Goal: Book appointment/travel/reservation

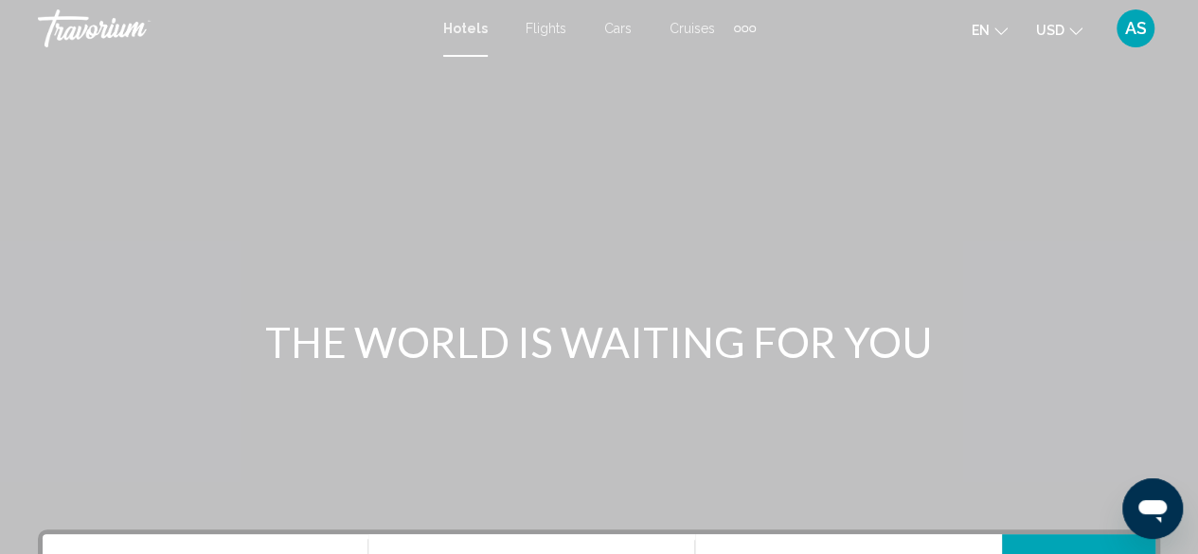
click at [523, 293] on div "Main content" at bounding box center [599, 284] width 1198 height 568
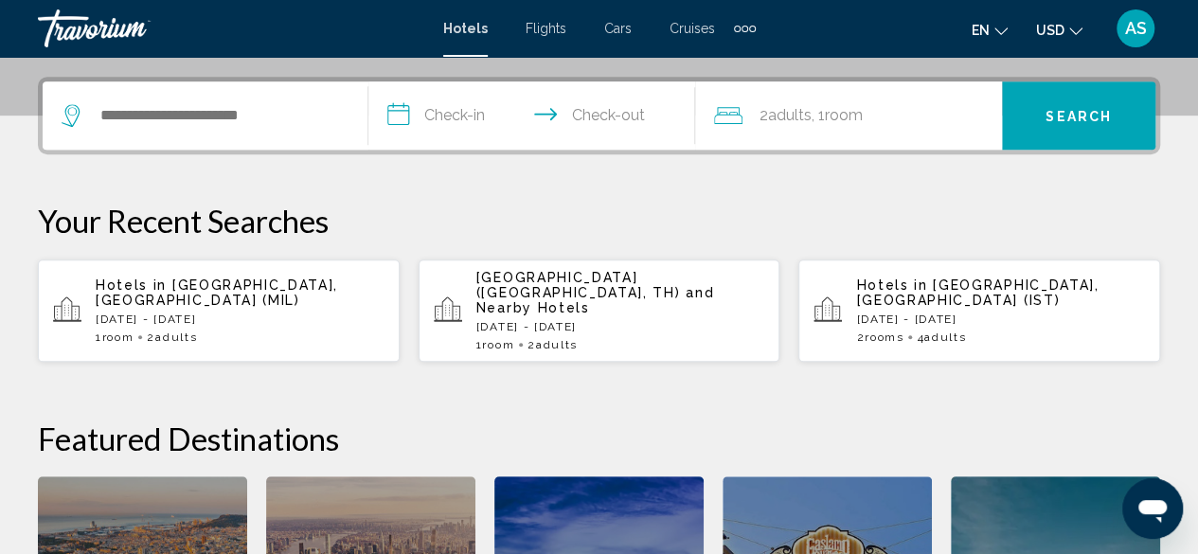
scroll to position [456, 0]
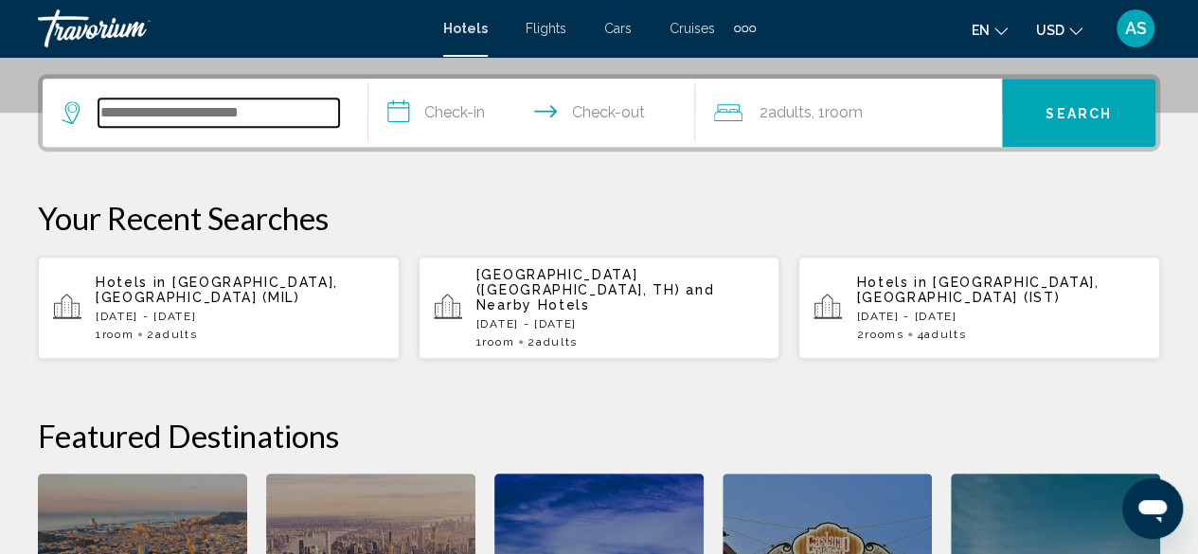
click at [174, 111] on input "Search widget" at bounding box center [219, 113] width 241 height 28
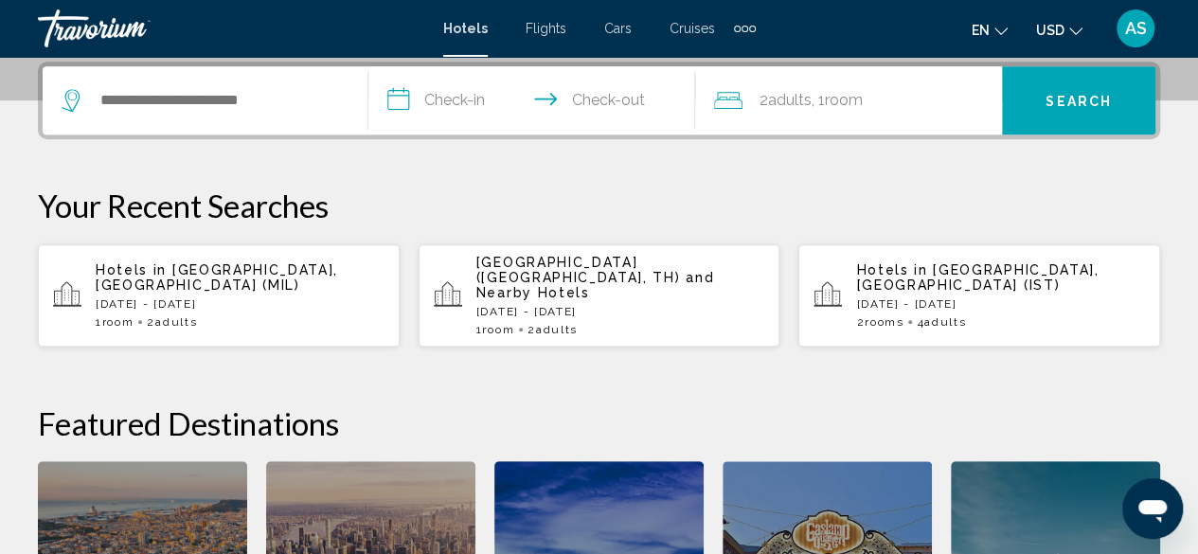
click at [949, 315] on span "Adults" at bounding box center [946, 321] width 42 height 13
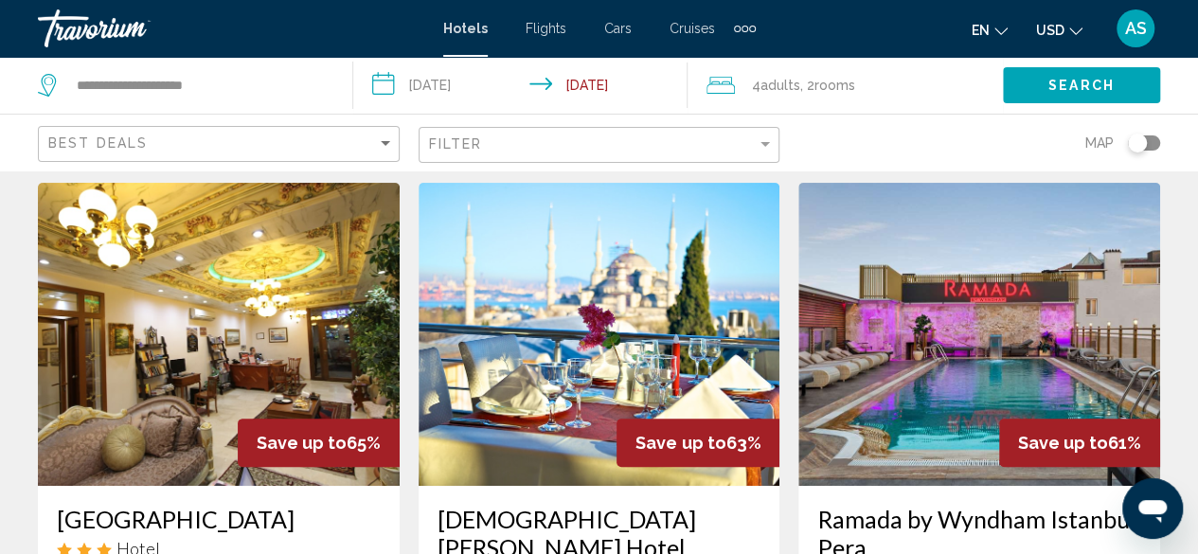
scroll to position [34, 0]
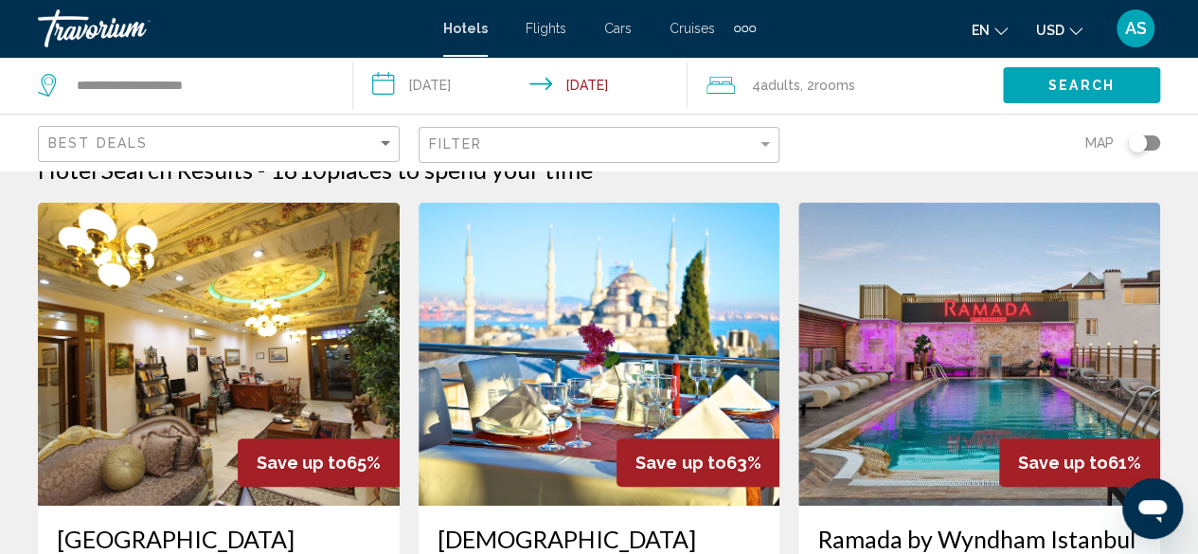
click at [824, 80] on span "rooms" at bounding box center [835, 85] width 41 height 15
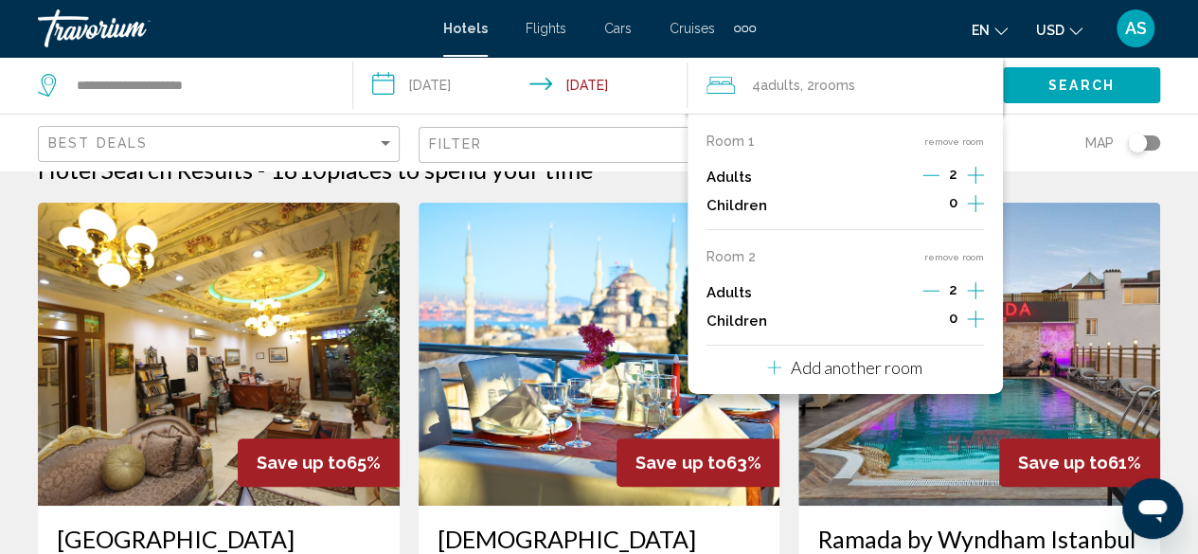
click at [828, 79] on span "rooms" at bounding box center [835, 85] width 41 height 15
click at [1021, 138] on div "Map" at bounding box center [980, 143] width 362 height 56
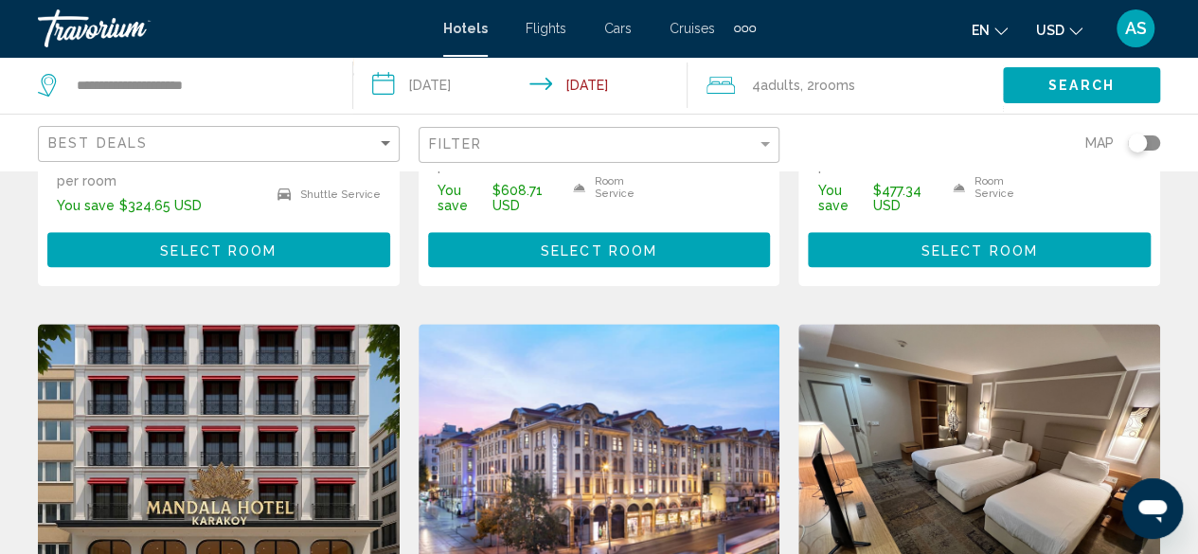
scroll to position [691, 0]
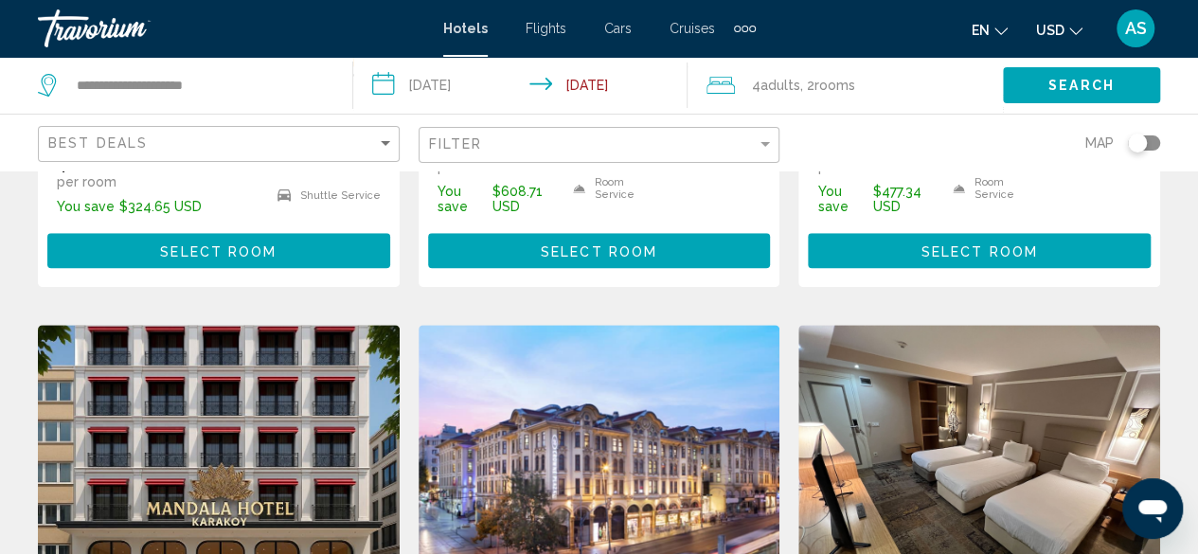
click at [1150, 139] on div "Toggle map" at bounding box center [1144, 142] width 32 height 15
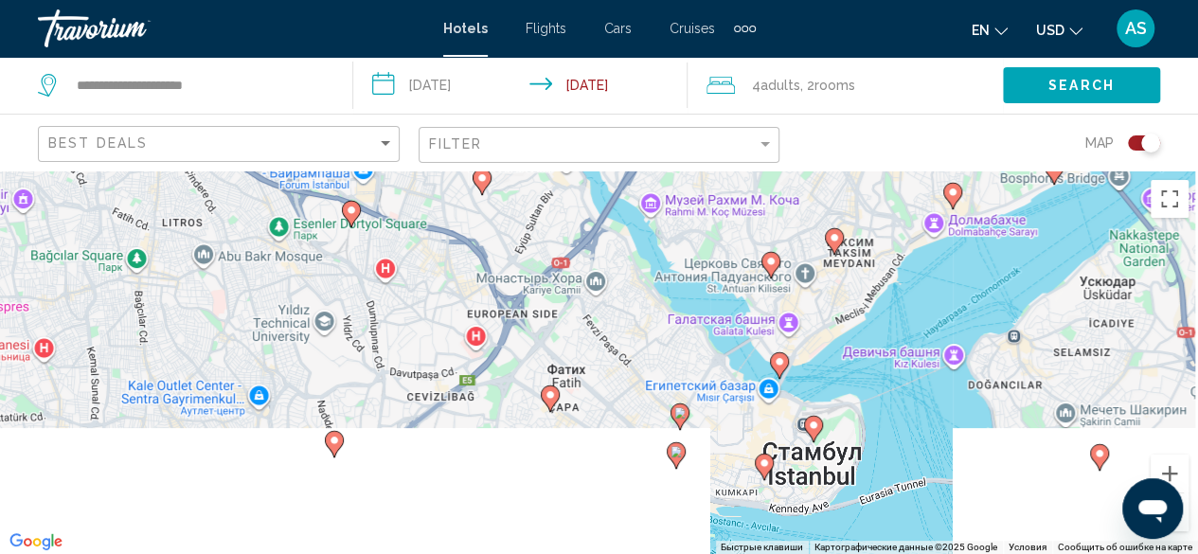
drag, startPoint x: 617, startPoint y: 411, endPoint x: 580, endPoint y: 270, distance: 145.9
click at [580, 270] on div "Чтобы активировать перетаскивание с помощью клавиатуры, нажмите Alt + Ввод. Пос…" at bounding box center [599, 363] width 1198 height 384
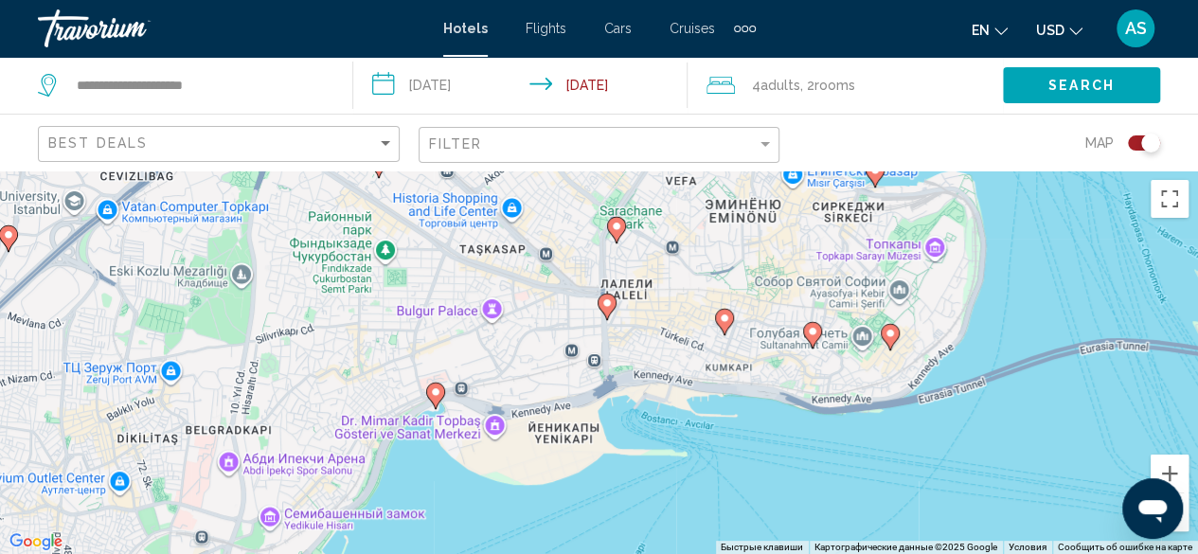
drag, startPoint x: 686, startPoint y: 444, endPoint x: 555, endPoint y: 249, distance: 234.9
click at [555, 249] on div "Чтобы активировать перетаскивание с помощью клавиатуры, нажмите Alt + Ввод. Пос…" at bounding box center [599, 363] width 1198 height 384
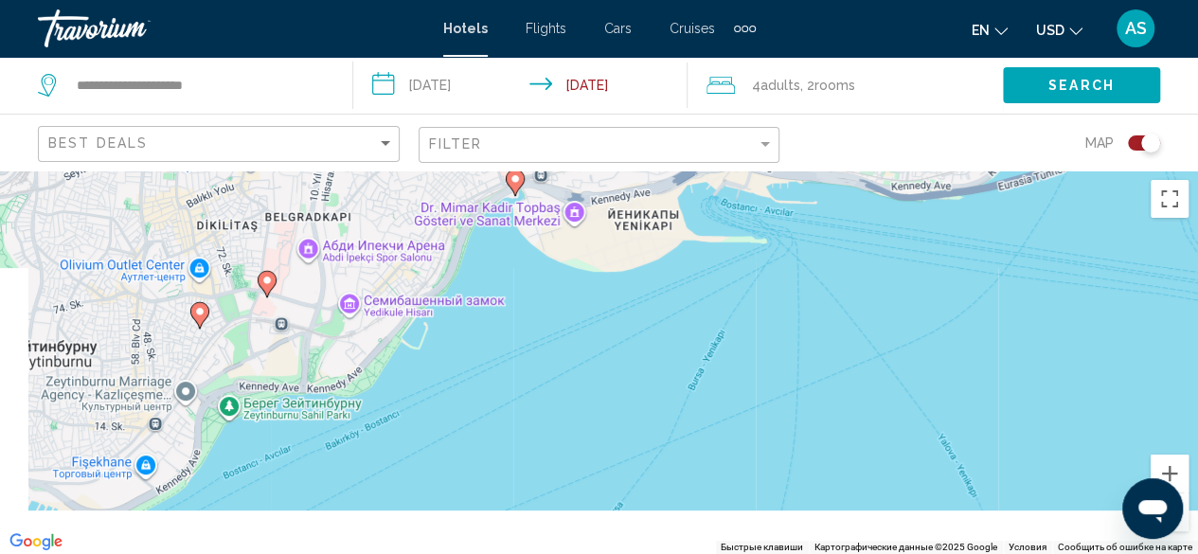
drag, startPoint x: 741, startPoint y: 379, endPoint x: 820, endPoint y: 160, distance: 232.9
click at [820, 171] on div "**********" at bounding box center [599, 448] width 1198 height 554
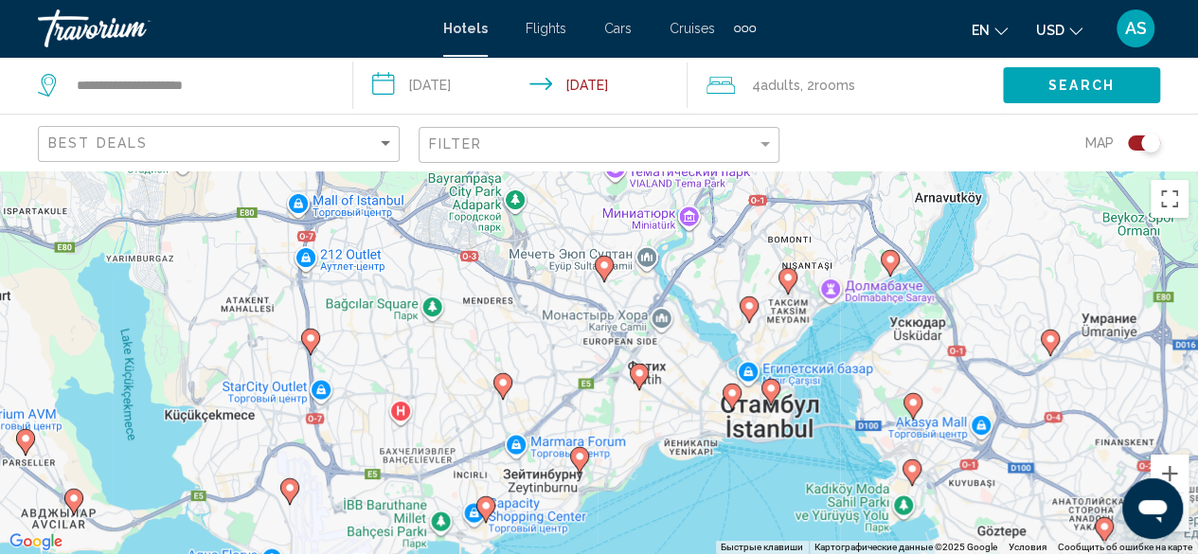
drag, startPoint x: 656, startPoint y: 257, endPoint x: 642, endPoint y: 403, distance: 146.5
click at [642, 403] on div "Чтобы активировать перетаскивание с помощью клавиатуры, нажмите Alt + Ввод. Пос…" at bounding box center [599, 363] width 1198 height 384
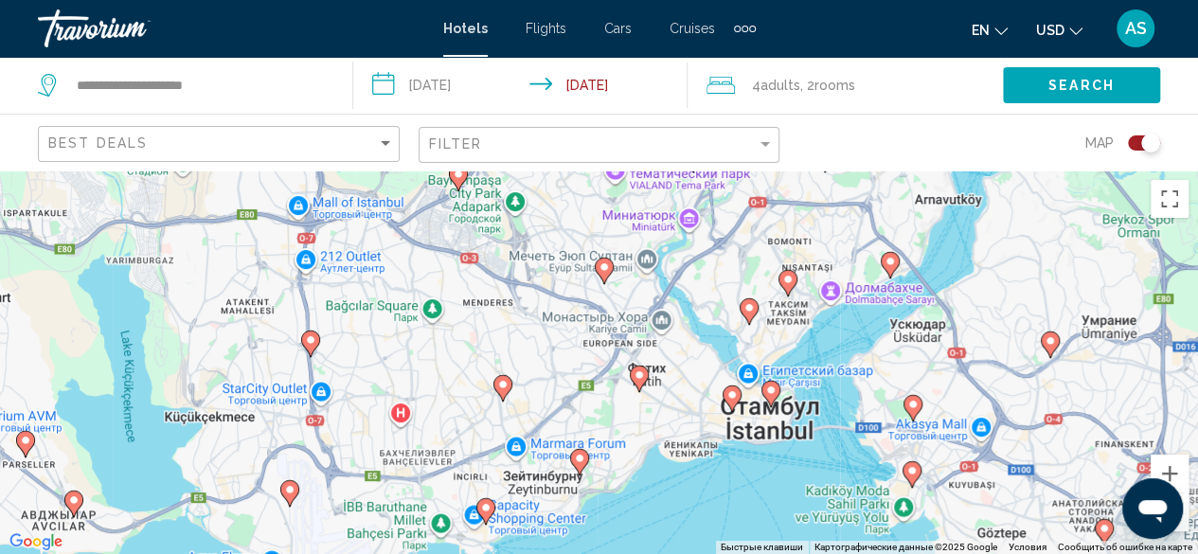
click at [639, 378] on image "Main content" at bounding box center [639, 374] width 11 height 11
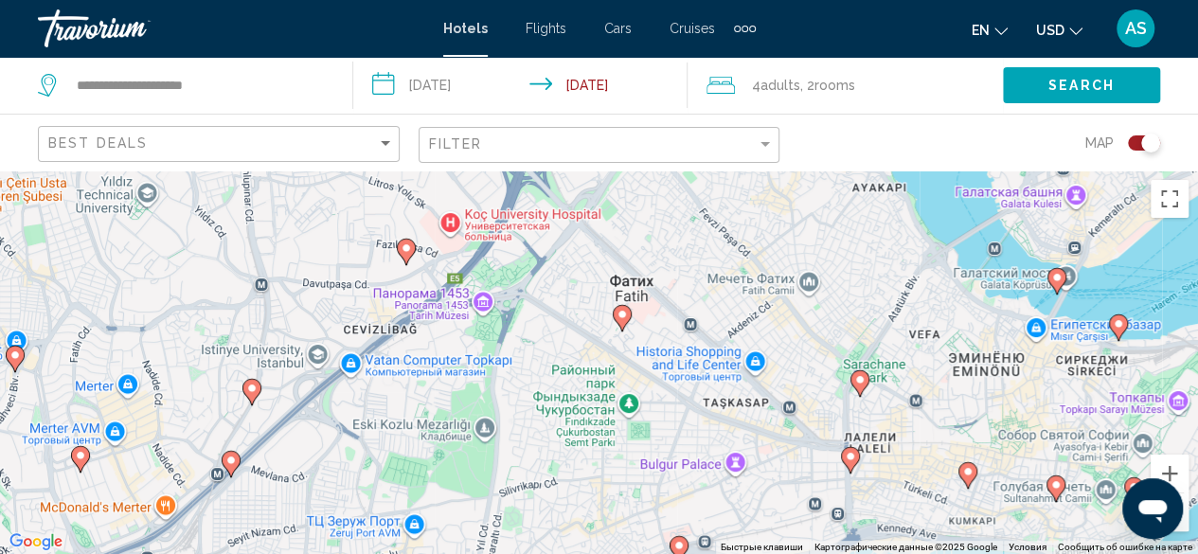
click at [621, 313] on image "Main content" at bounding box center [622, 314] width 11 height 11
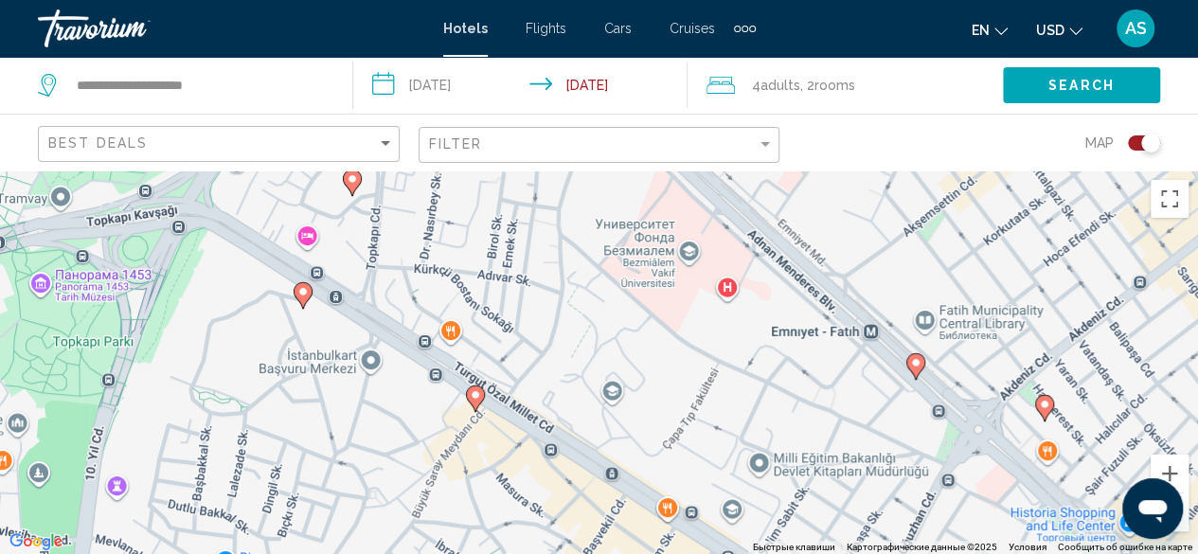
click at [473, 405] on icon "Main content" at bounding box center [474, 398] width 17 height 25
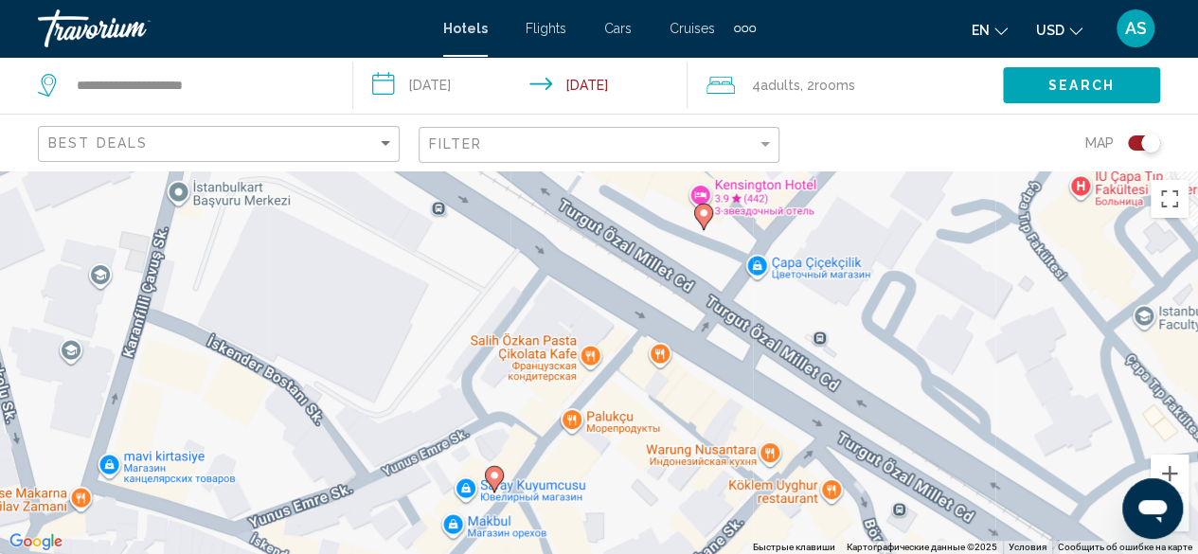
click at [703, 205] on icon "Main content" at bounding box center [702, 216] width 17 height 25
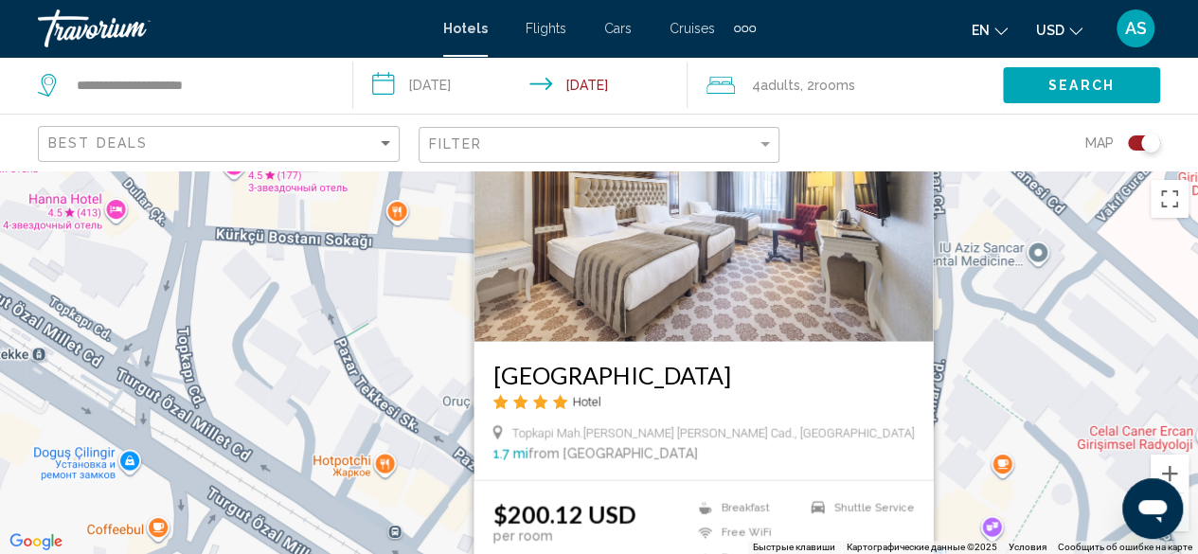
click at [116, 217] on div "Чтобы активировать перетаскивание с помощью клавиатуры, нажмите Alt + Ввод. Пос…" at bounding box center [599, 363] width 1198 height 384
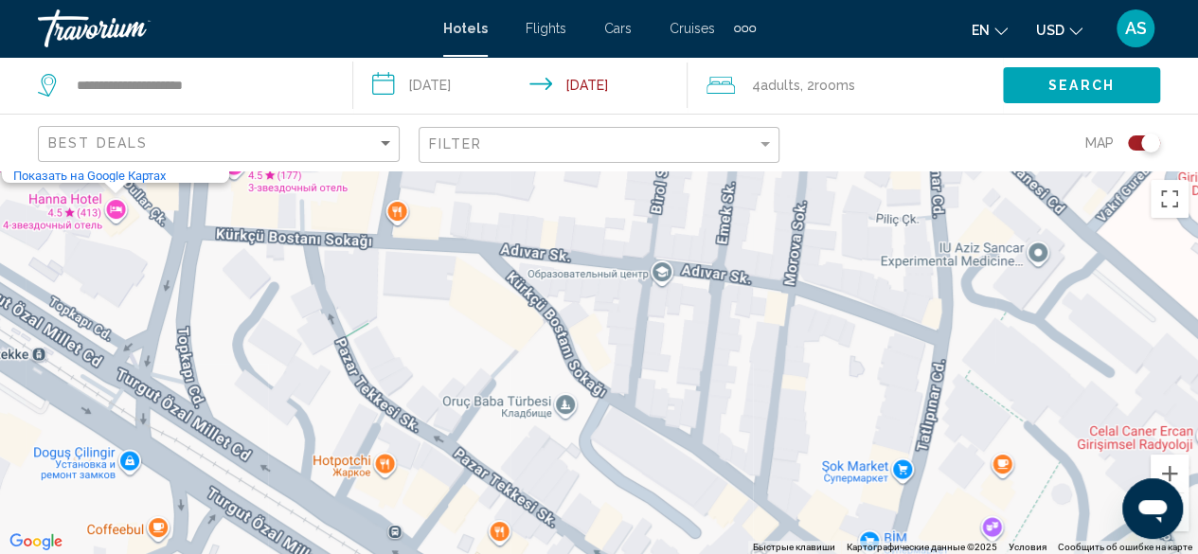
click at [116, 217] on div "Чтобы активировать перетаскивание с помощью клавиатуры, нажмите Alt + Ввод. Пос…" at bounding box center [599, 363] width 1198 height 384
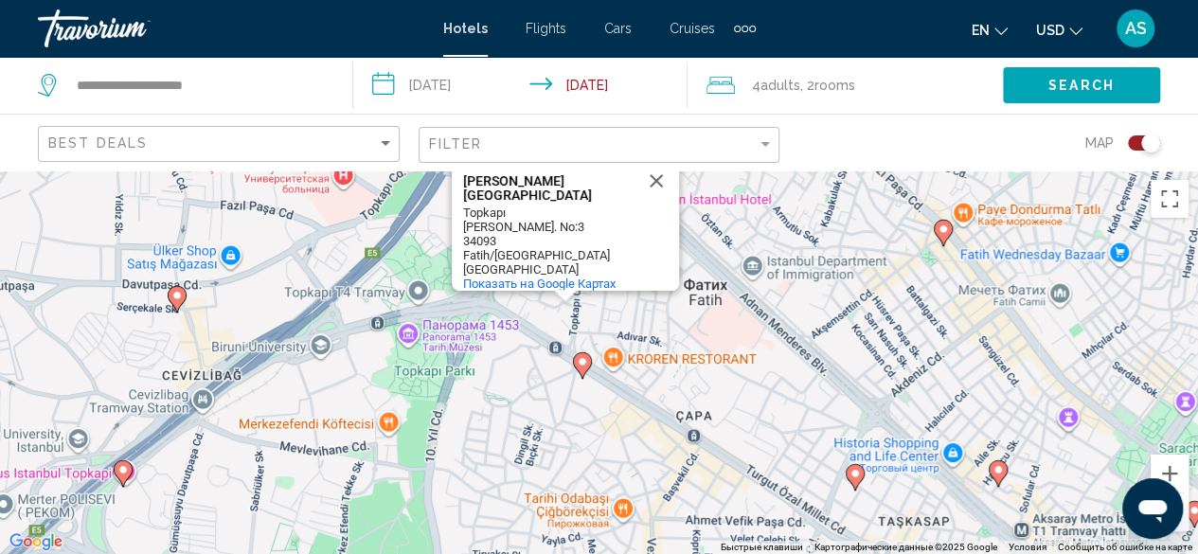
click at [1003, 473] on image "Main content" at bounding box center [998, 469] width 11 height 11
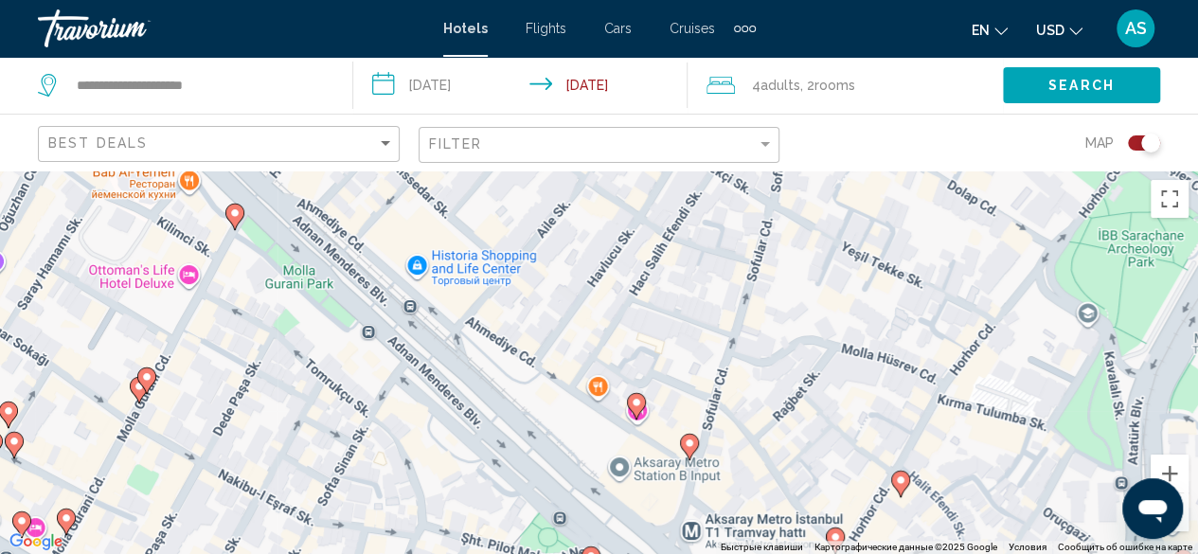
click at [633, 408] on icon "Main content" at bounding box center [635, 405] width 17 height 25
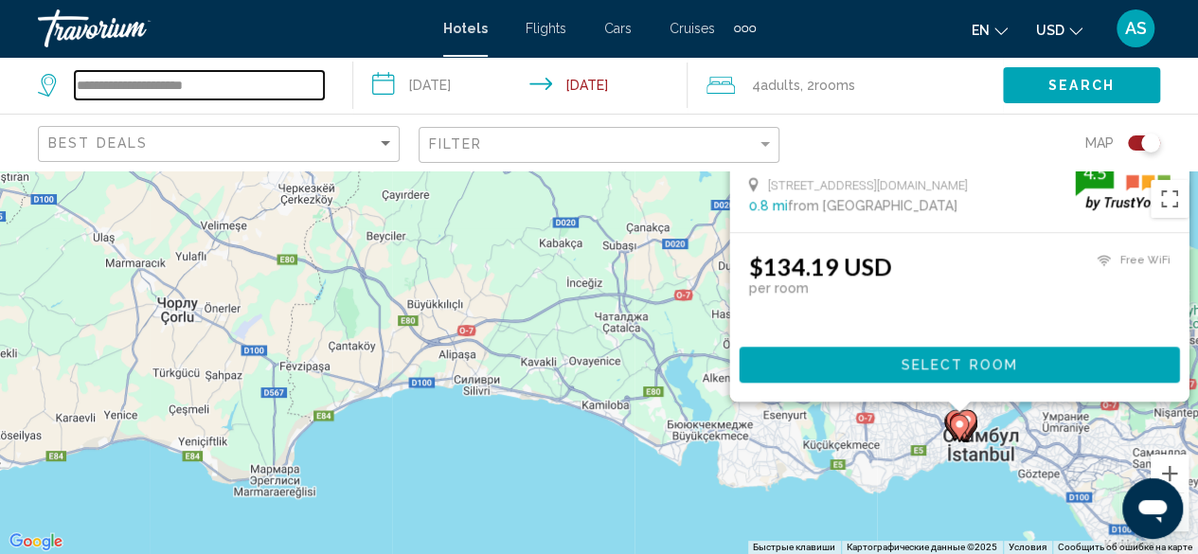
click at [189, 90] on input "**********" at bounding box center [199, 85] width 249 height 28
drag, startPoint x: 216, startPoint y: 79, endPoint x: 0, endPoint y: 113, distance: 218.7
click at [0, 113] on app-destination-search "**********" at bounding box center [176, 85] width 353 height 57
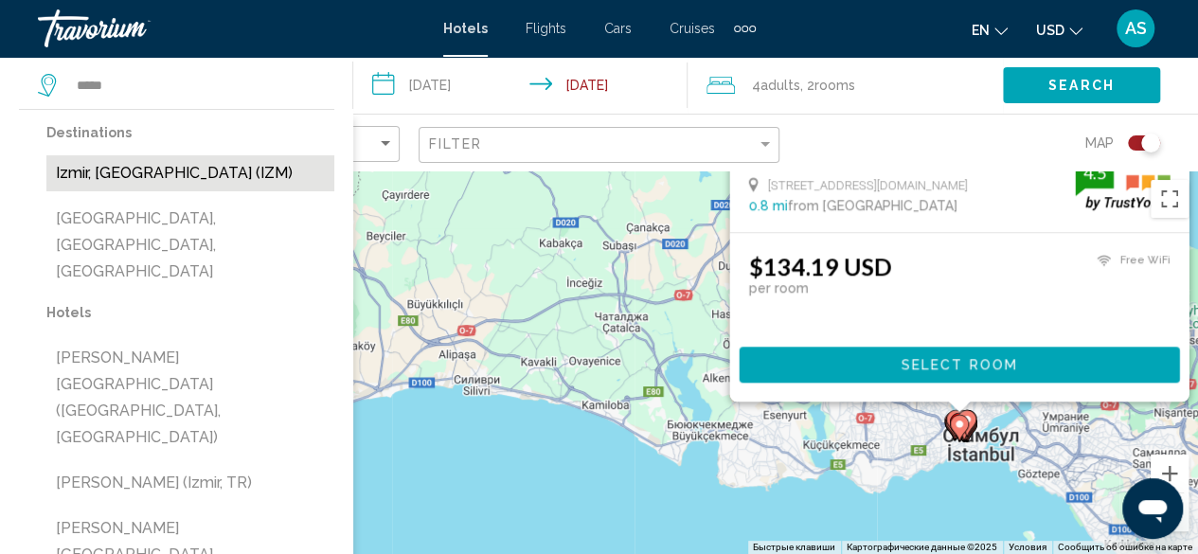
click at [129, 163] on button "Izmir, [GEOGRAPHIC_DATA] (IZM)" at bounding box center [190, 173] width 288 height 36
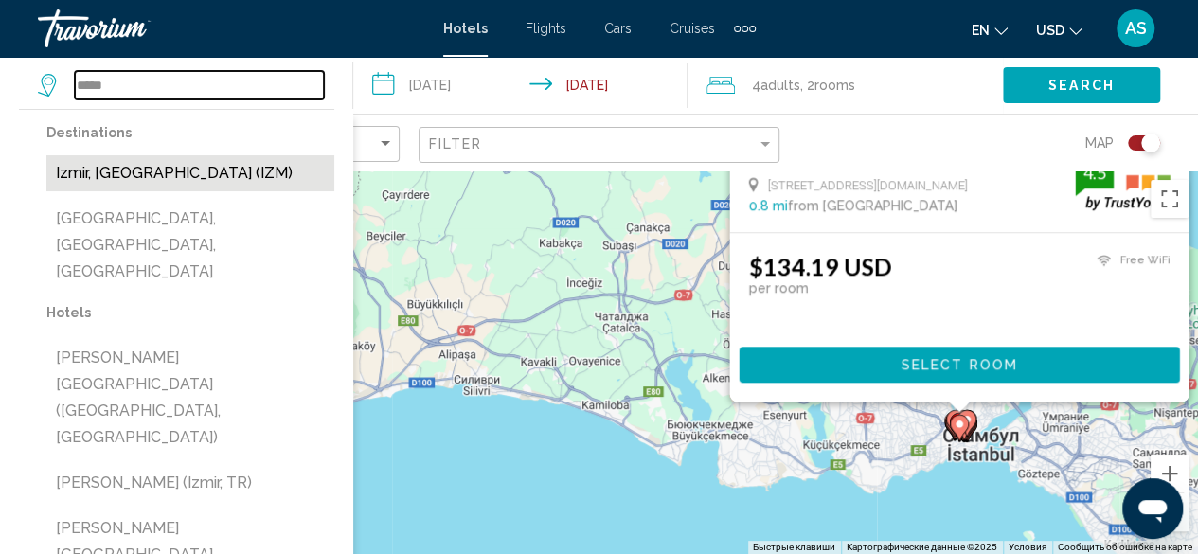
type input "**********"
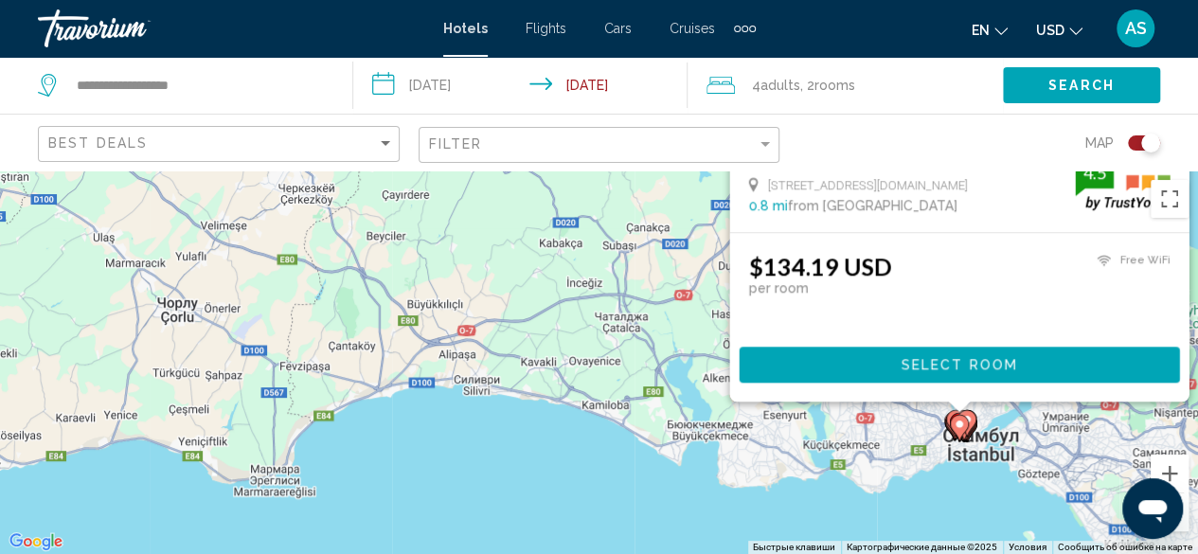
click at [426, 73] on input "**********" at bounding box center [524, 88] width 342 height 63
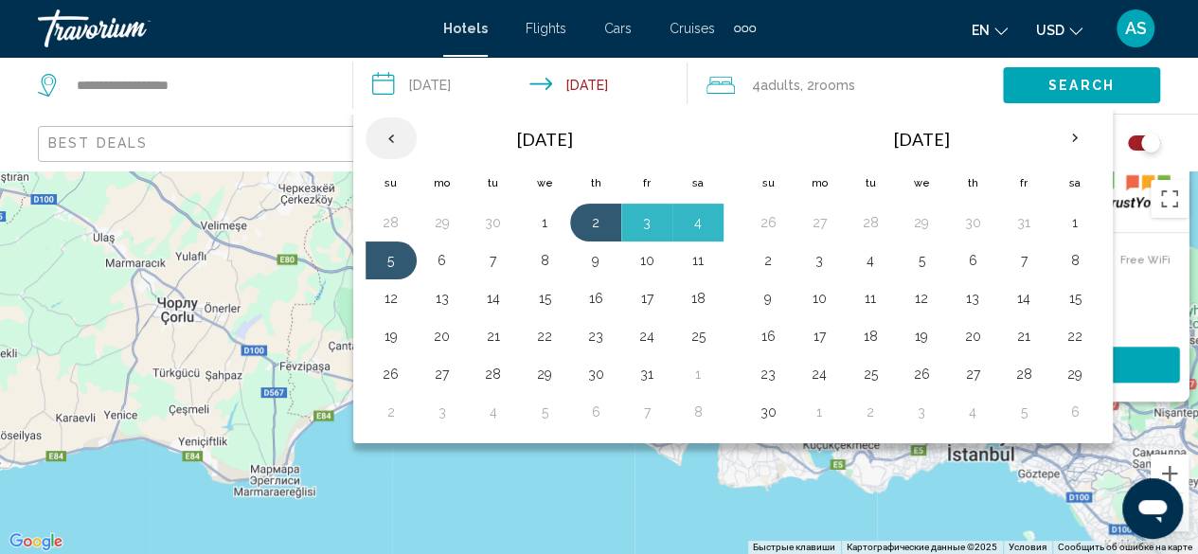
click at [380, 136] on th "Previous month" at bounding box center [391, 138] width 51 height 42
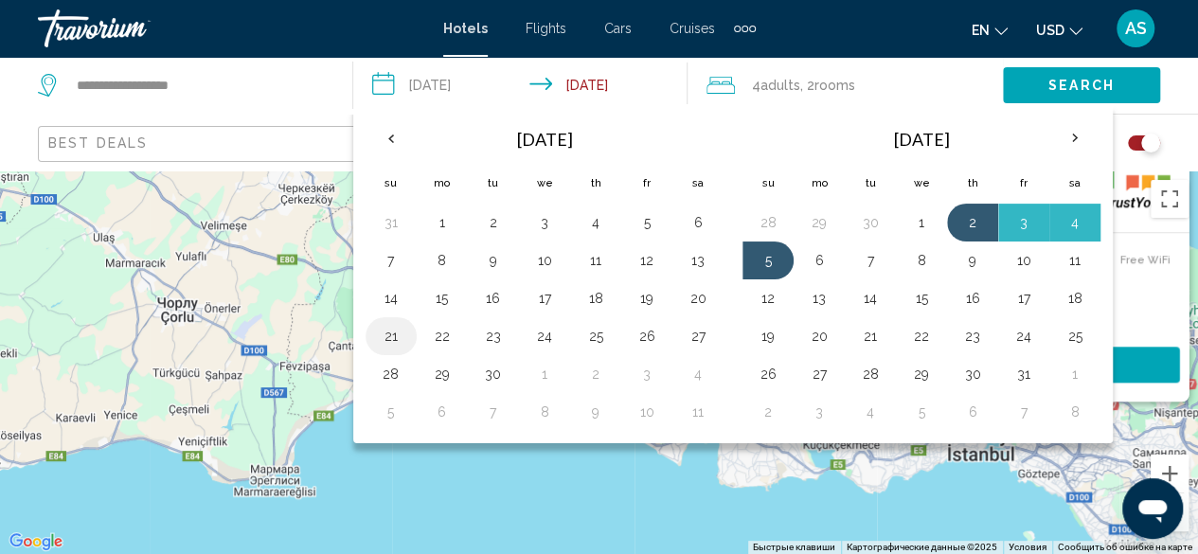
click at [392, 335] on button "21" at bounding box center [391, 336] width 30 height 27
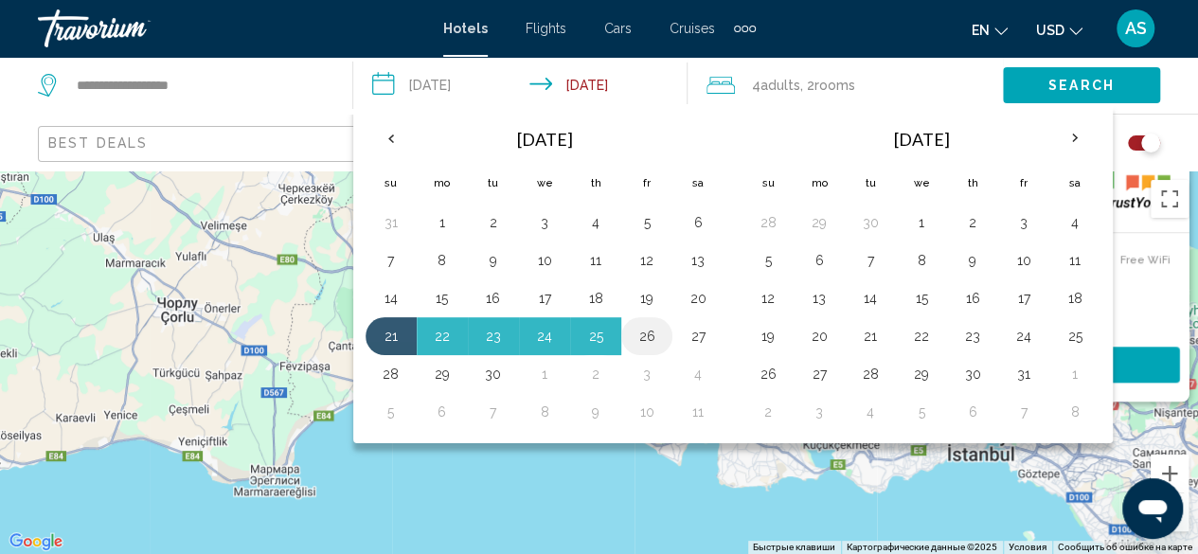
click at [647, 340] on button "26" at bounding box center [647, 336] width 30 height 27
type input "**********"
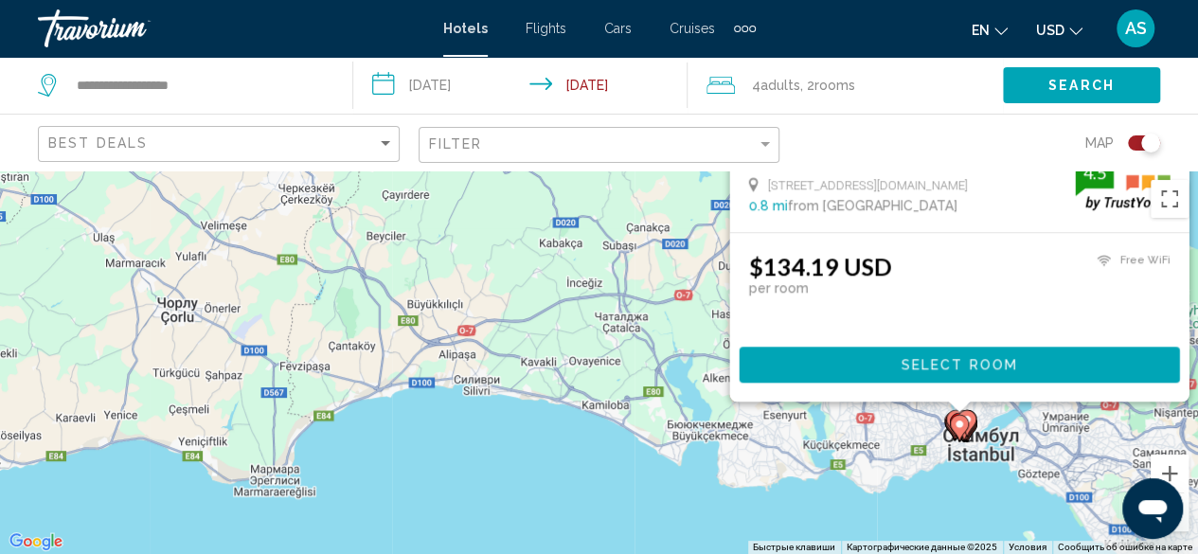
click at [877, 105] on div "4 Adult Adults , 2 Room rooms" at bounding box center [855, 85] width 297 height 57
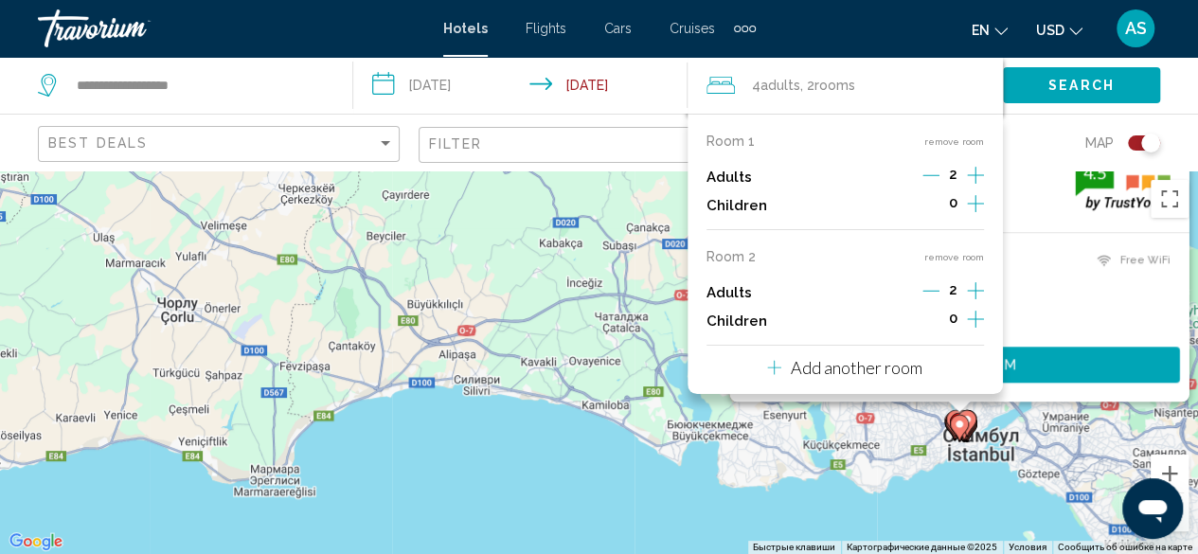
click at [921, 287] on div "Adults 2" at bounding box center [846, 293] width 278 height 28
click at [932, 294] on icon "Decrement adults" at bounding box center [931, 290] width 17 height 17
click at [856, 173] on div "Adults 2" at bounding box center [846, 177] width 278 height 28
click at [890, 295] on div "Adults 1" at bounding box center [846, 293] width 278 height 28
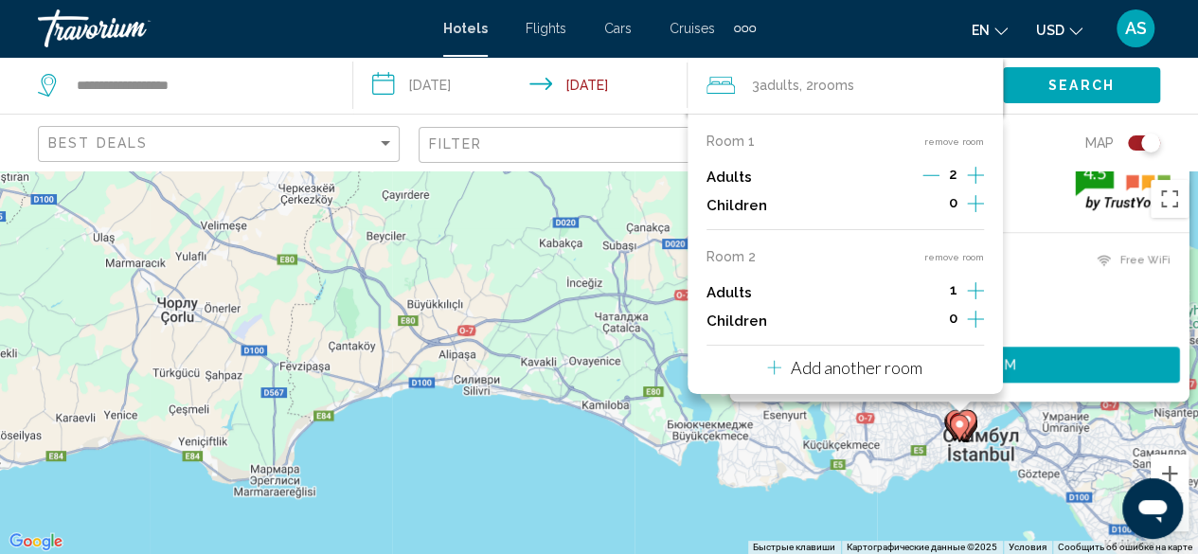
click at [966, 378] on div "Room 1 remove room Adults 2 Children 0 Room 2 remove room Adults 1 Children 0 A…" at bounding box center [845, 254] width 315 height 280
click at [781, 364] on icon "Travelers: 3 adults, 0 children" at bounding box center [774, 367] width 14 height 23
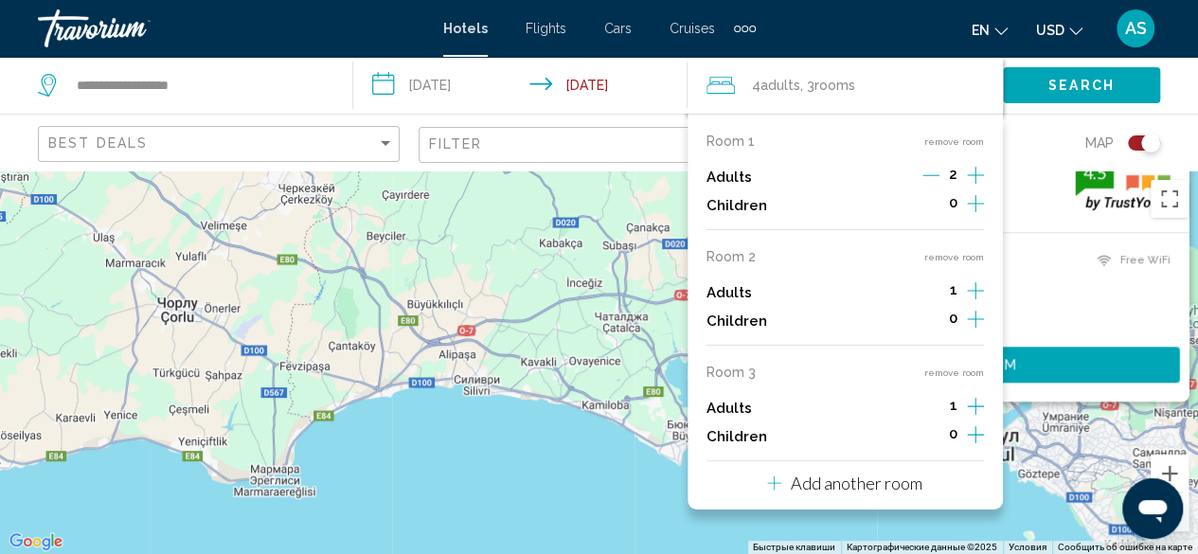
click at [765, 476] on div "Room 1 remove room Adults 2 Children 0 Room 2 remove room Adults 1 Children 0 R…" at bounding box center [845, 312] width 315 height 396
click at [814, 490] on p "Add another room" at bounding box center [857, 483] width 132 height 21
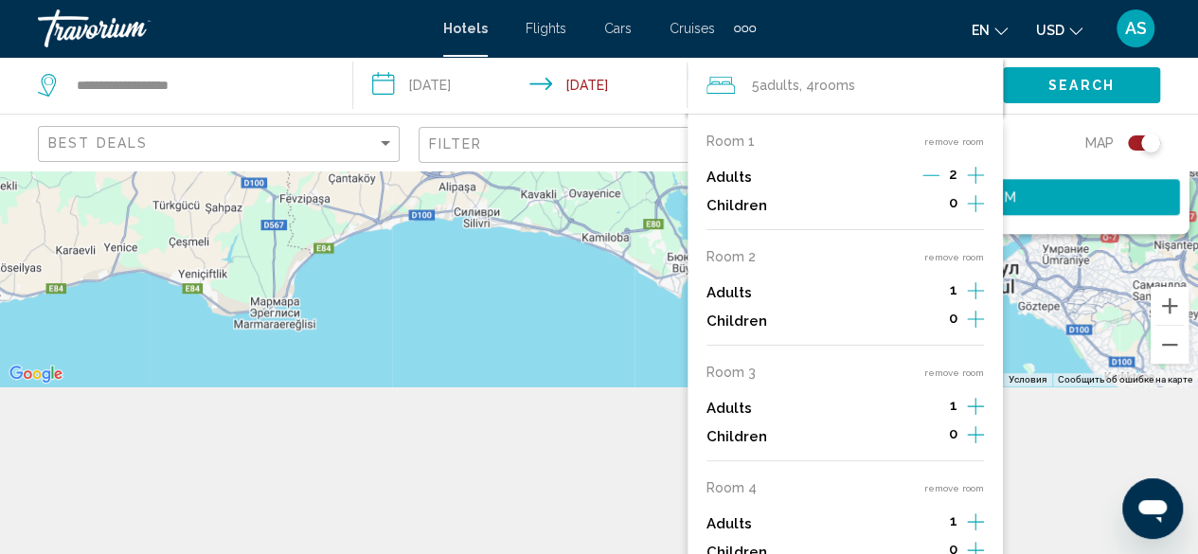
scroll to position [171, 0]
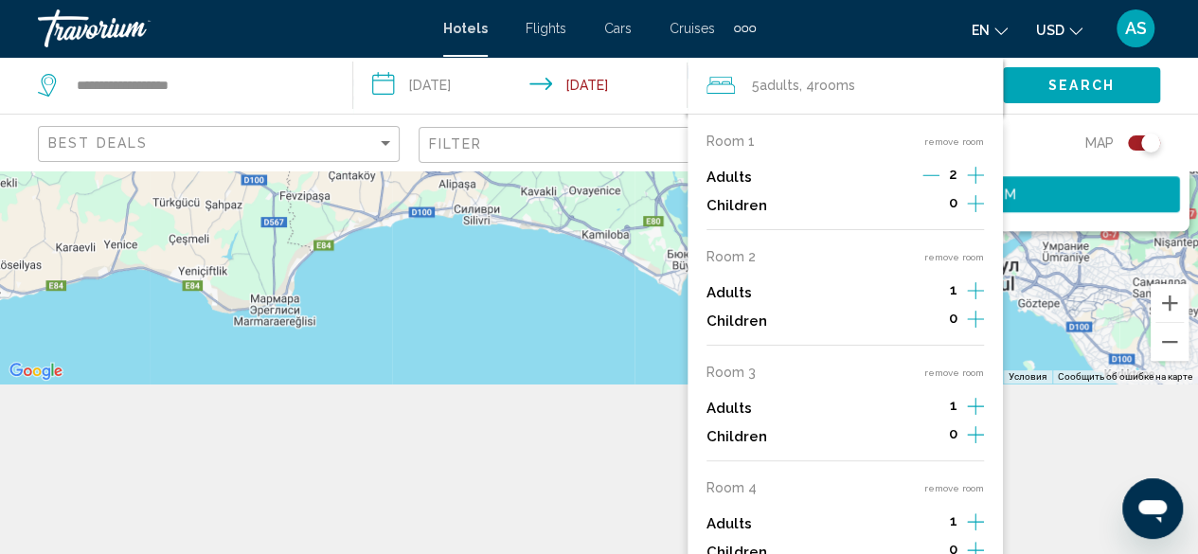
click at [909, 75] on div "5 Adult Adults , 4 Room rooms" at bounding box center [855, 85] width 297 height 27
click at [774, 84] on span "Adults" at bounding box center [780, 85] width 40 height 15
click at [971, 187] on icon "Increment adults" at bounding box center [975, 175] width 17 height 23
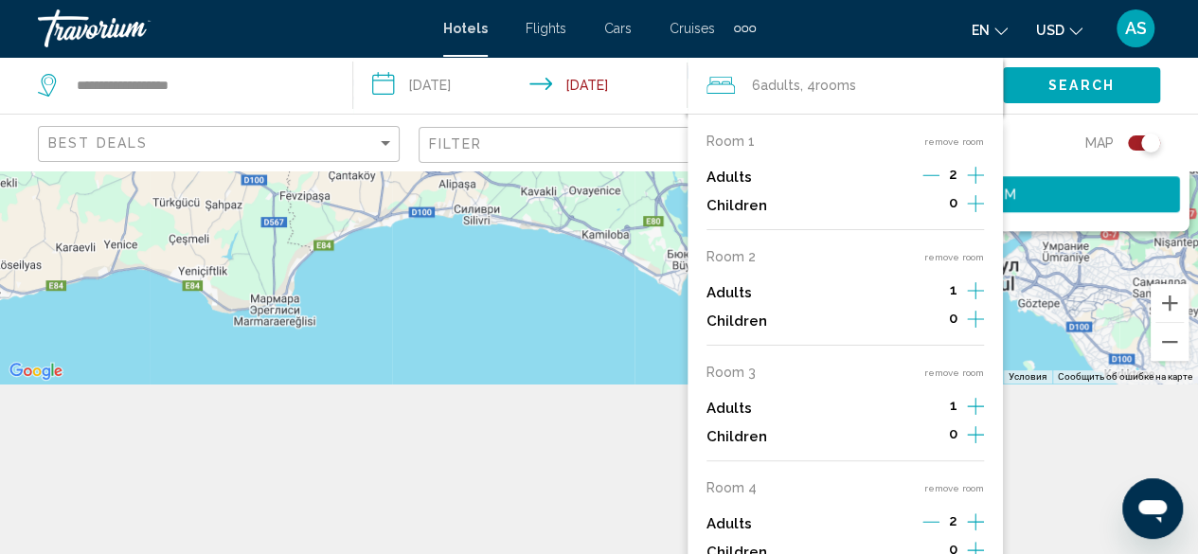
click at [923, 523] on icon "Decrement adults" at bounding box center [931, 521] width 17 height 17
click at [957, 367] on button "remove room" at bounding box center [955, 373] width 60 height 12
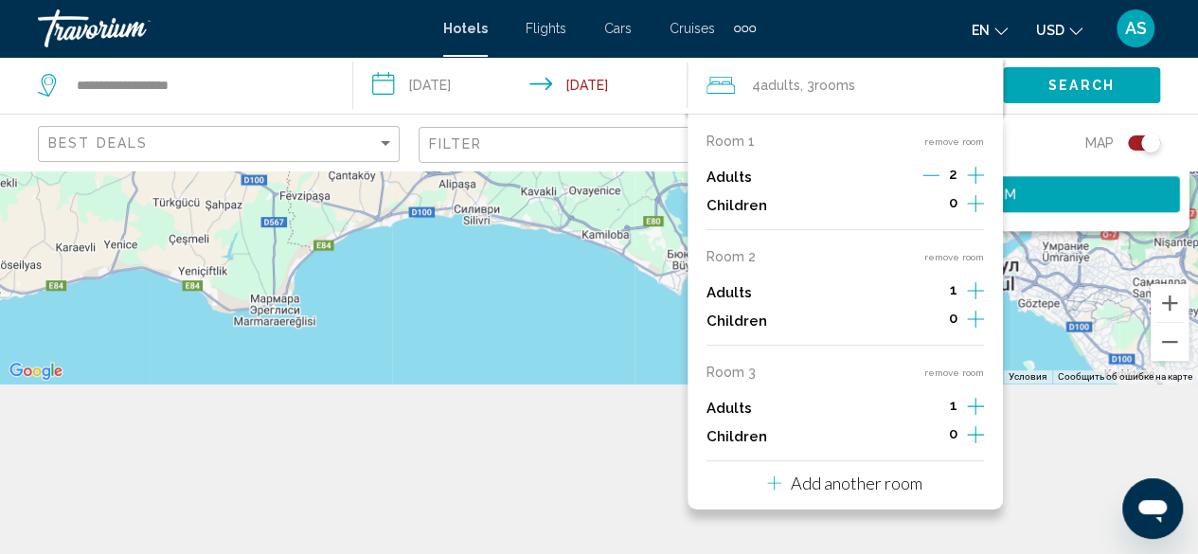
click at [957, 367] on button "remove room" at bounding box center [955, 373] width 60 height 12
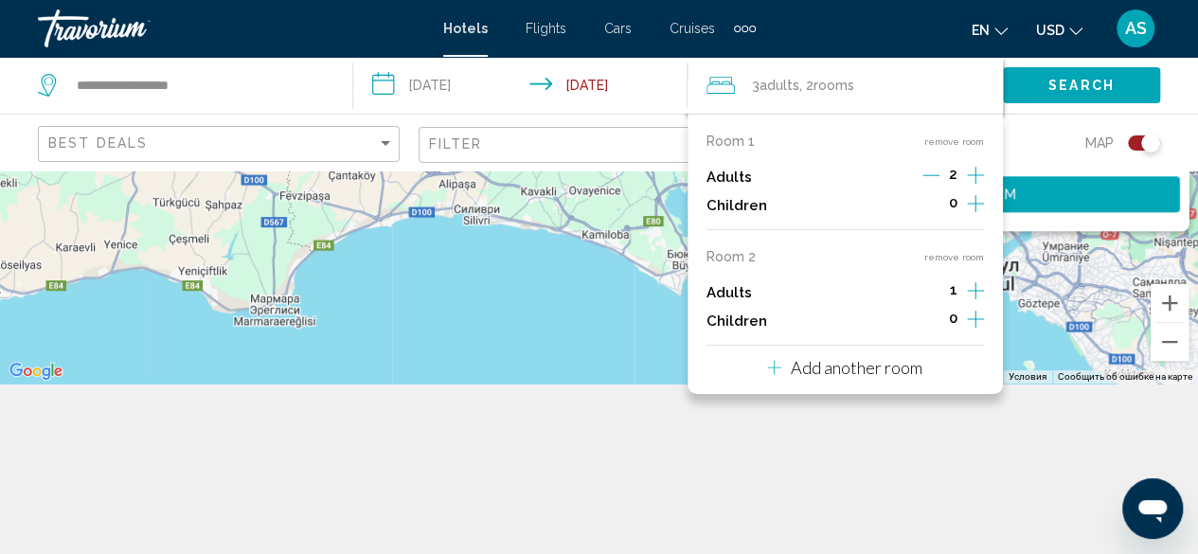
click at [947, 253] on button "remove room" at bounding box center [955, 257] width 60 height 12
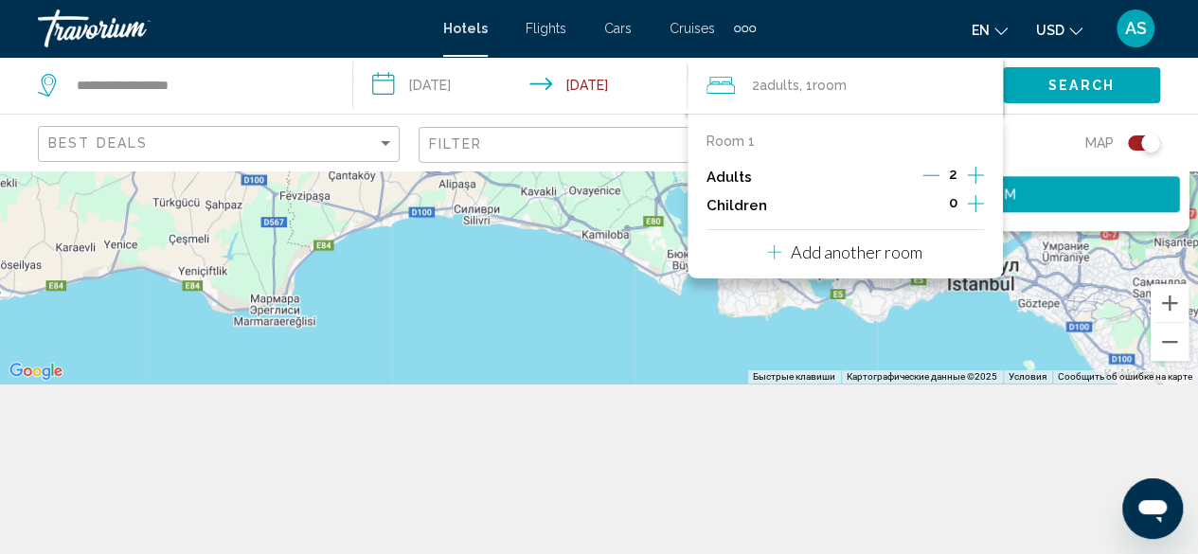
click at [1064, 79] on span "Search" at bounding box center [1082, 86] width 66 height 15
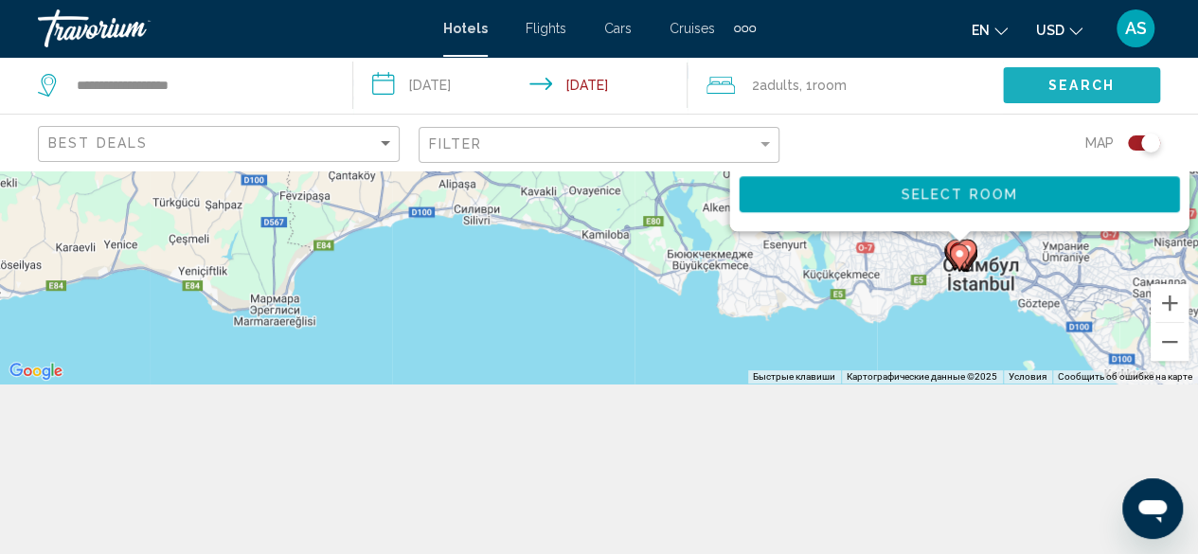
scroll to position [0, 0]
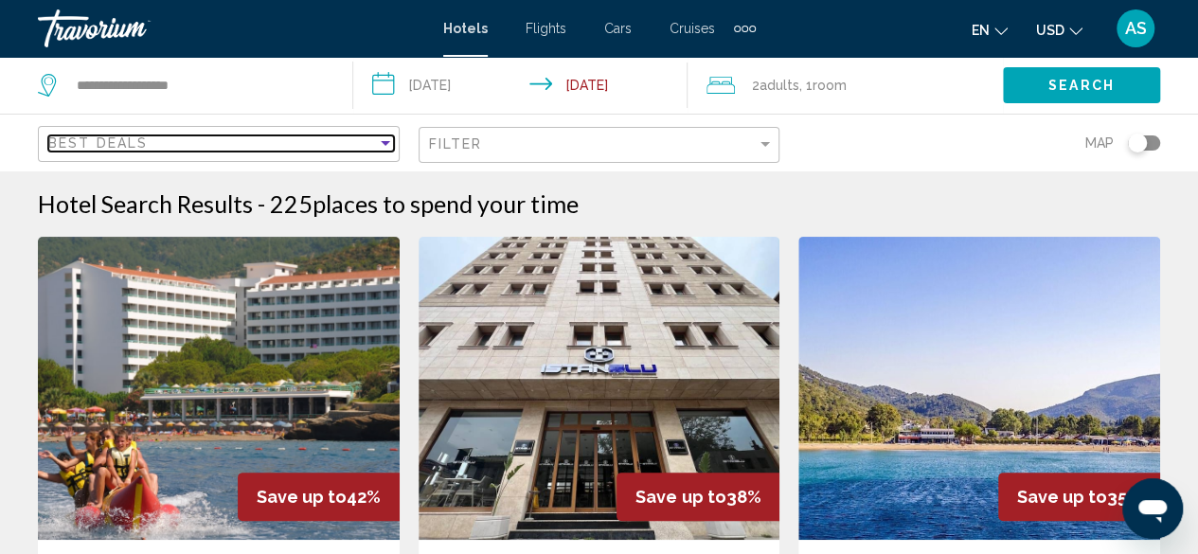
click at [220, 135] on div "Best Deals" at bounding box center [212, 142] width 329 height 15
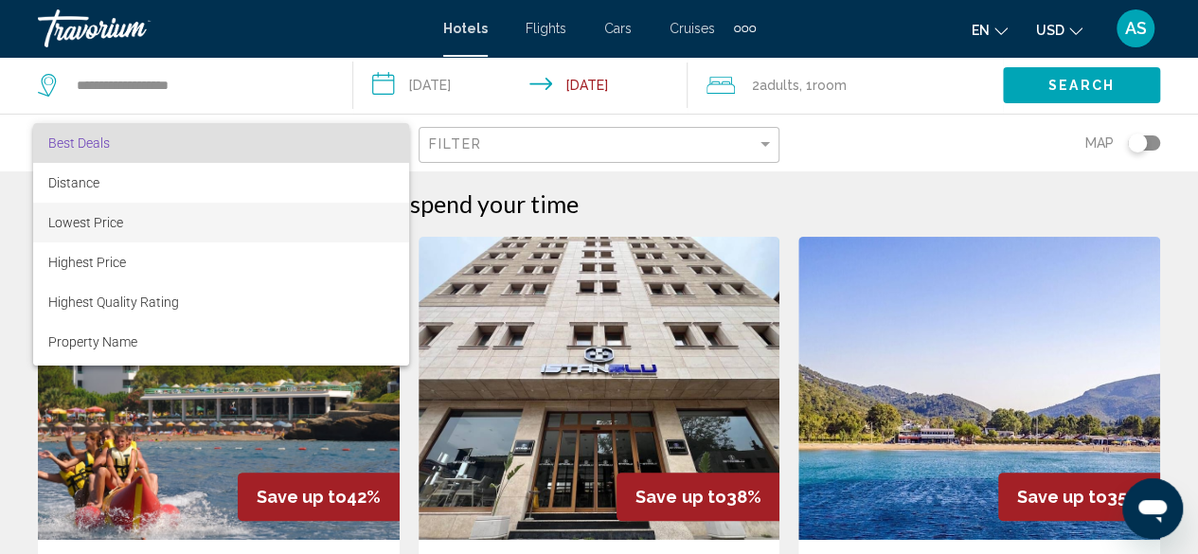
click at [117, 222] on span "Lowest Price" at bounding box center [85, 222] width 75 height 15
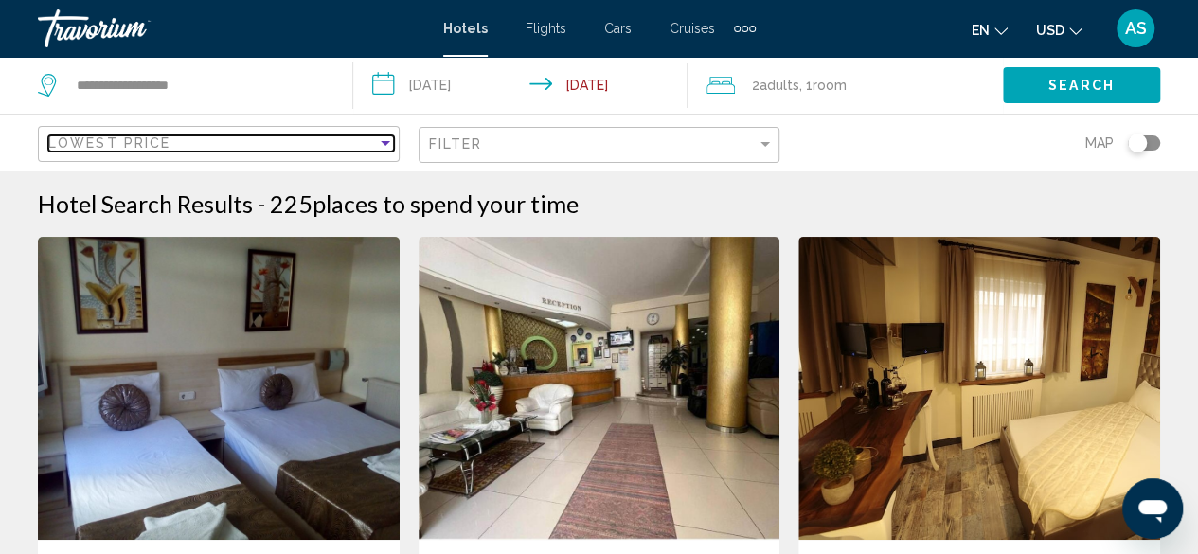
click at [275, 147] on div "Lowest Price" at bounding box center [212, 142] width 329 height 15
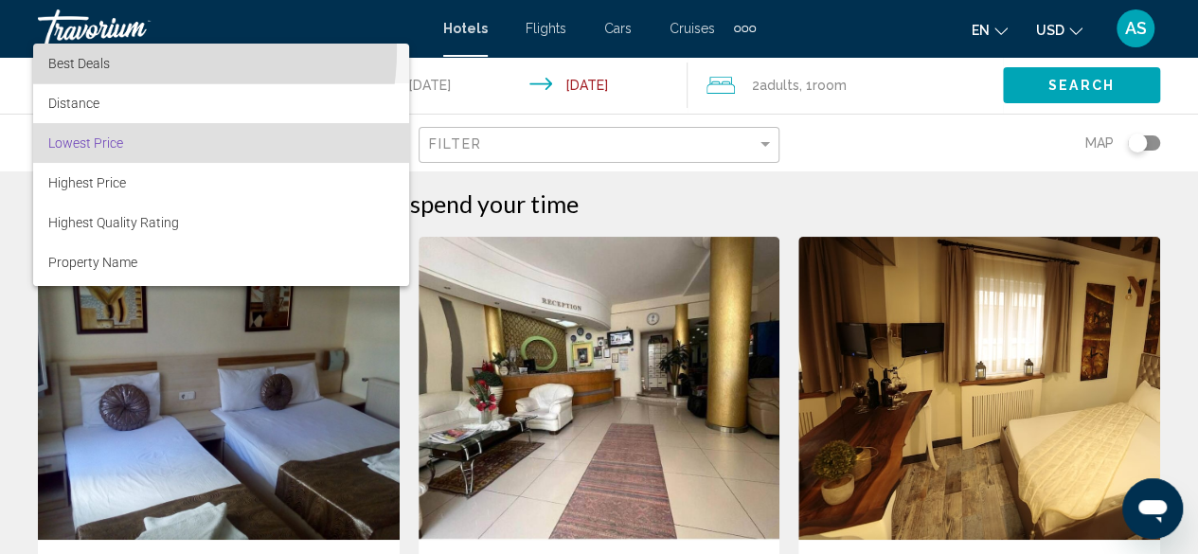
click at [140, 50] on span "Best Deals" at bounding box center [221, 64] width 346 height 40
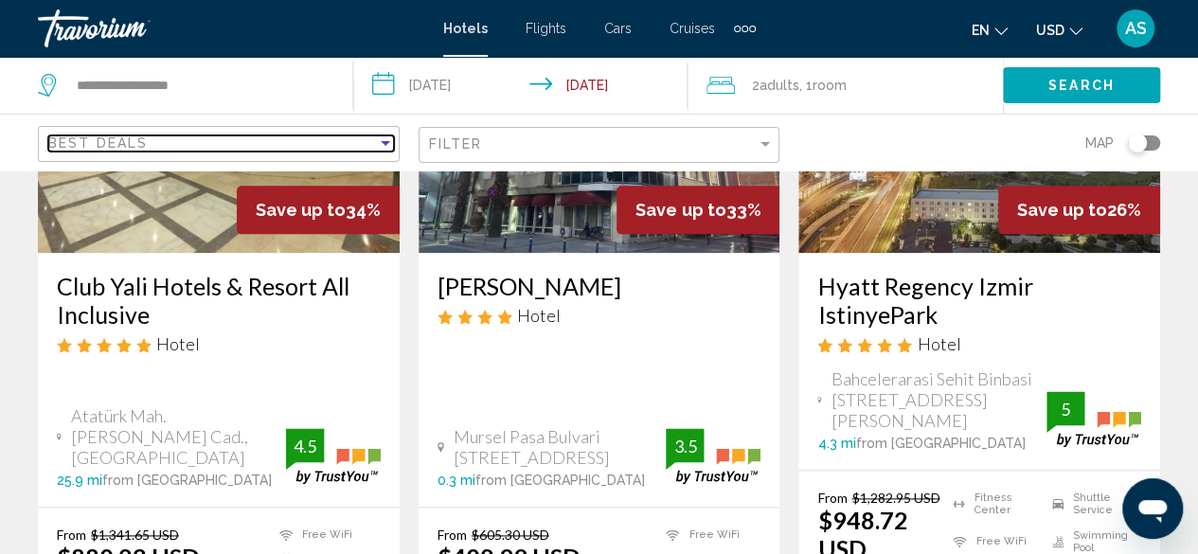
scroll to position [991, 0]
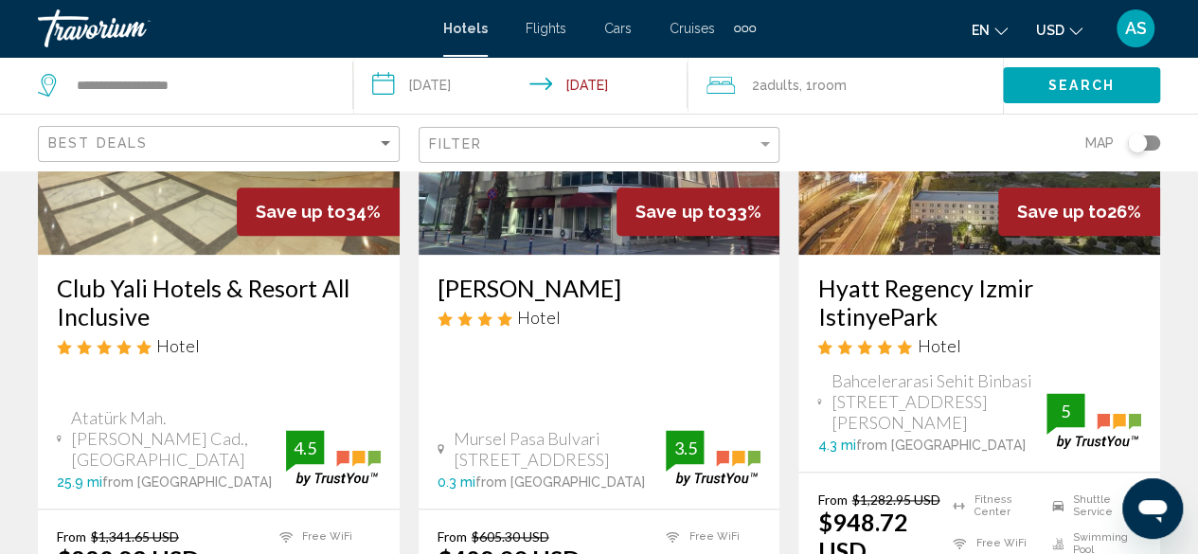
click at [149, 208] on img "Main content" at bounding box center [219, 103] width 362 height 303
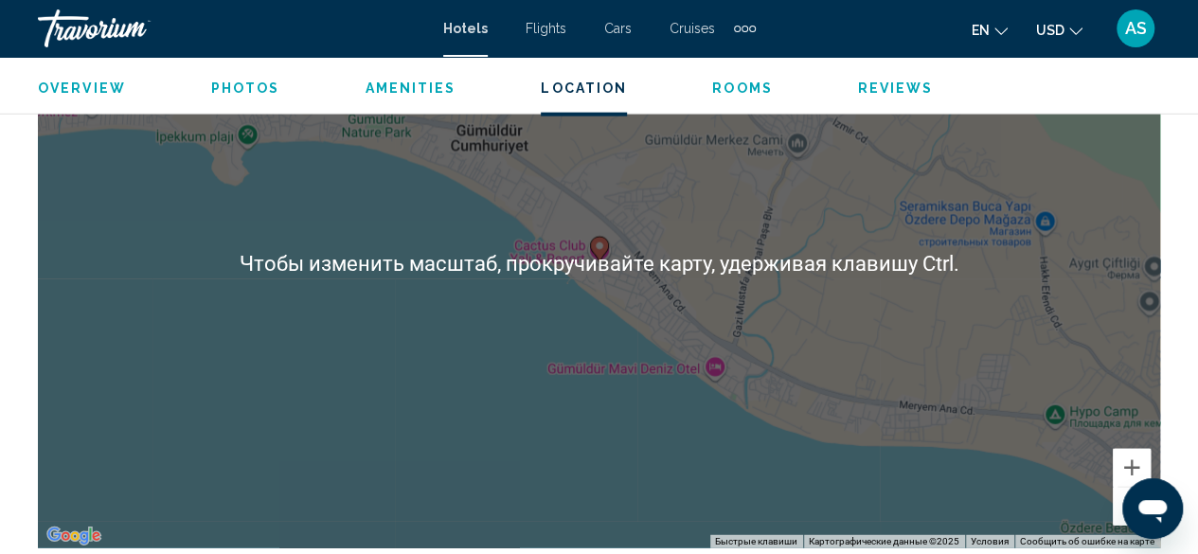
scroll to position [2212, 0]
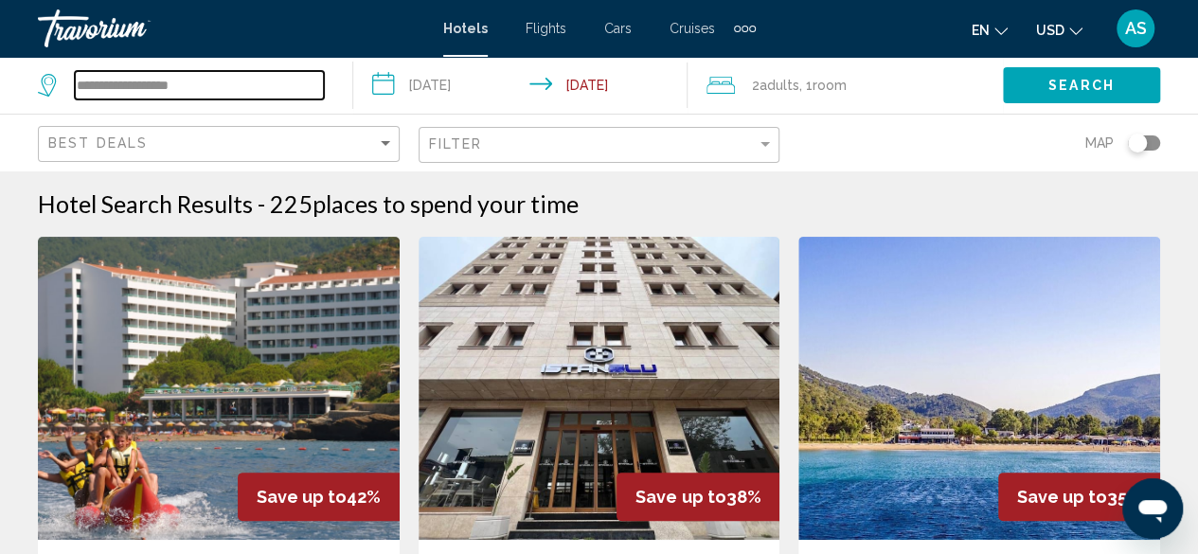
click at [232, 85] on input "**********" at bounding box center [199, 85] width 249 height 28
drag, startPoint x: 232, startPoint y: 85, endPoint x: 45, endPoint y: 107, distance: 187.9
click at [45, 107] on div "**********" at bounding box center [186, 85] width 296 height 57
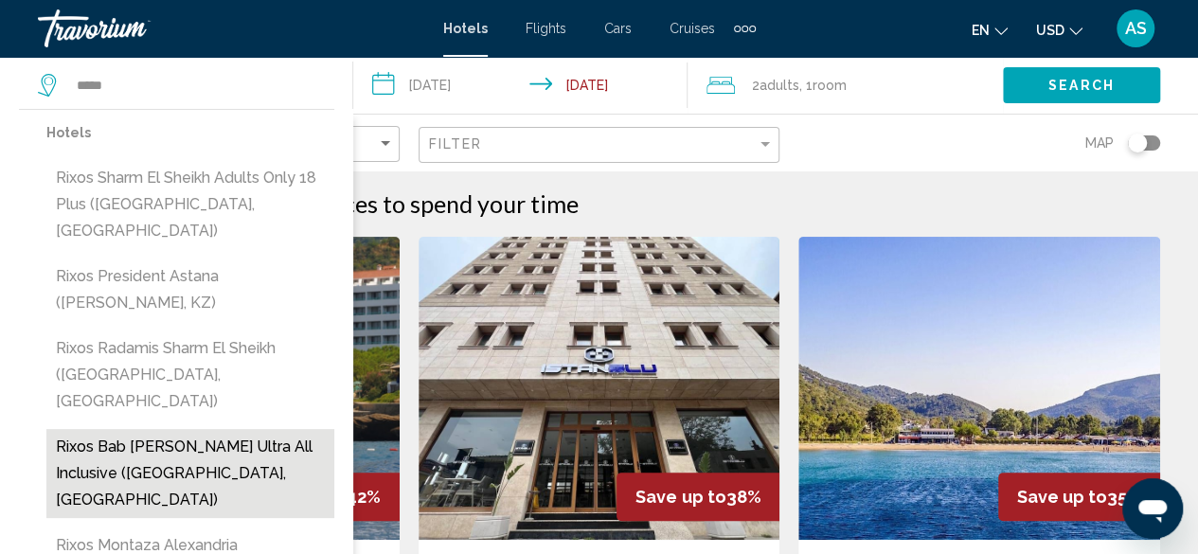
click at [203, 429] on button "Rixos Bab [PERSON_NAME] Ultra All Inclusive ([GEOGRAPHIC_DATA], [GEOGRAPHIC_DAT…" at bounding box center [190, 473] width 288 height 89
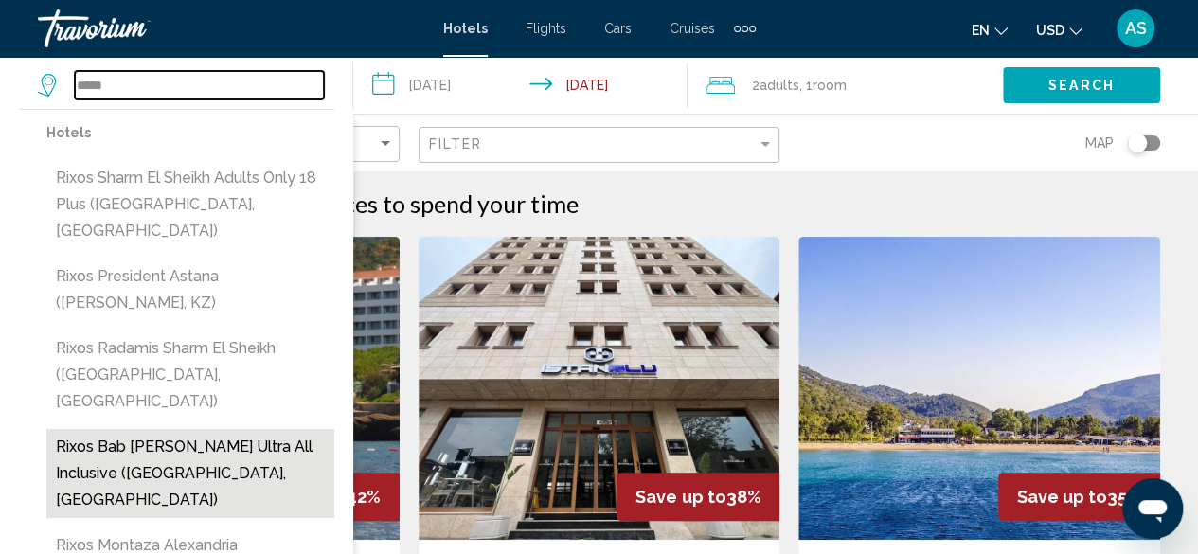
type input "**********"
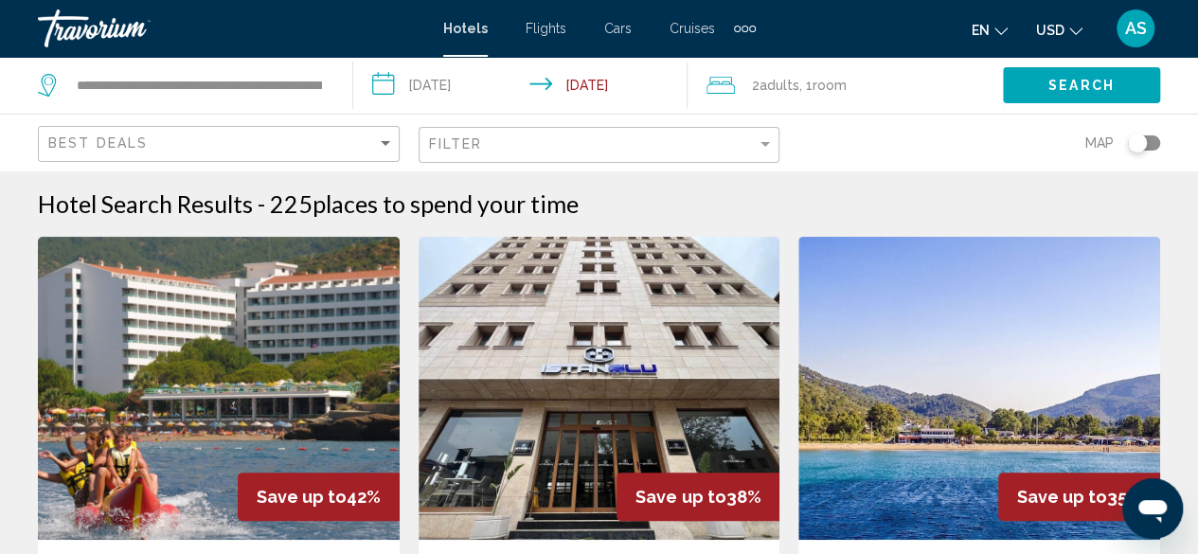
click at [480, 81] on input "**********" at bounding box center [524, 88] width 342 height 63
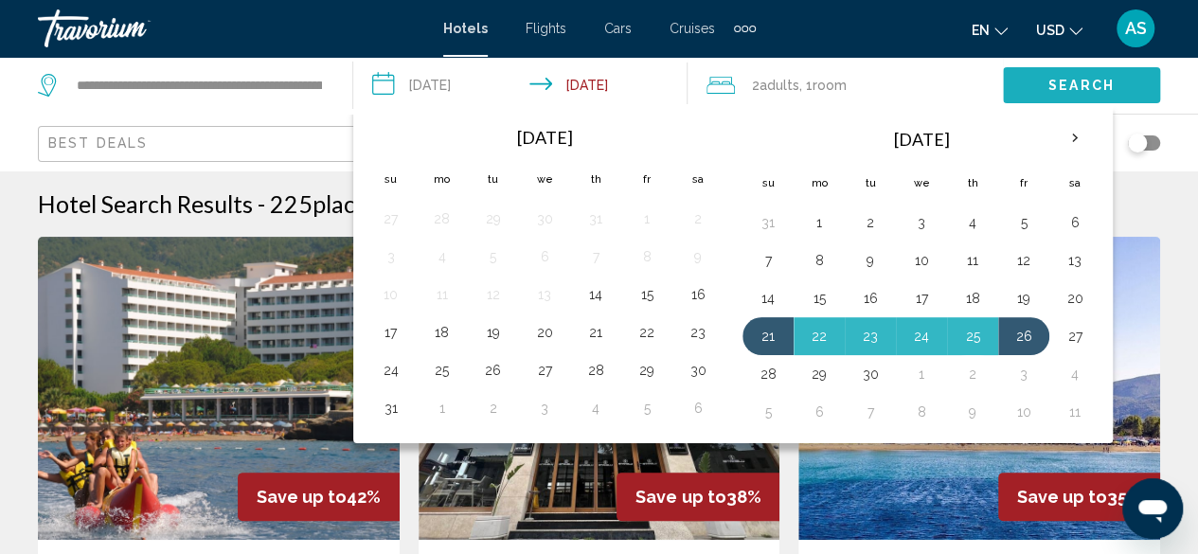
click at [1107, 88] on span "Search" at bounding box center [1082, 86] width 66 height 15
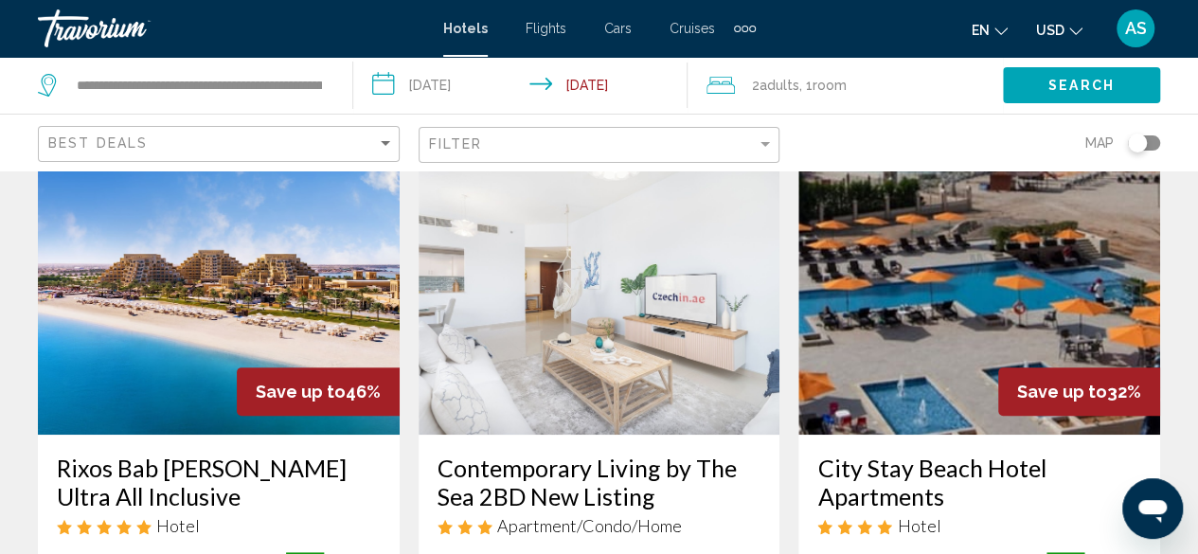
scroll to position [131, 0]
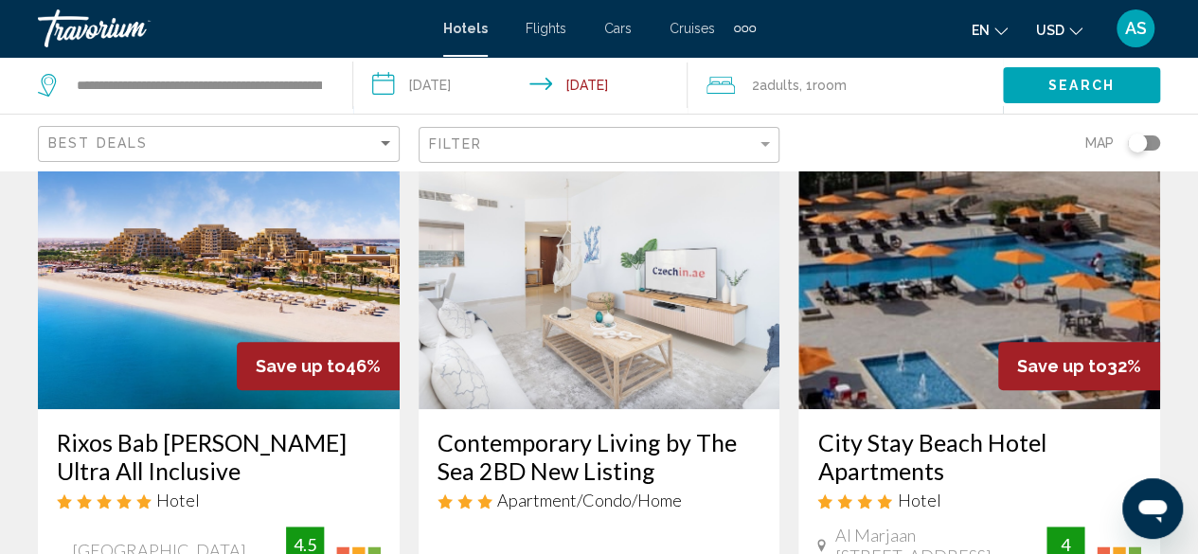
click at [190, 367] on img "Main content" at bounding box center [219, 257] width 362 height 303
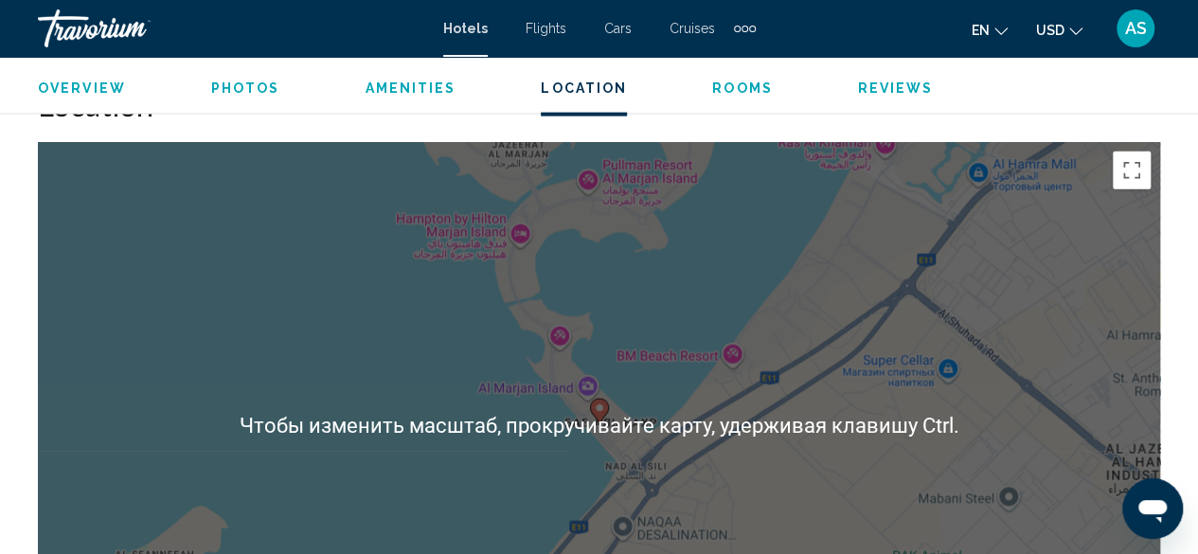
scroll to position [2097, 0]
click at [452, 533] on div "Чтобы активировать перетаскивание с помощью клавиатуры, нажмите Alt + Ввод. Пос…" at bounding box center [599, 425] width 1123 height 568
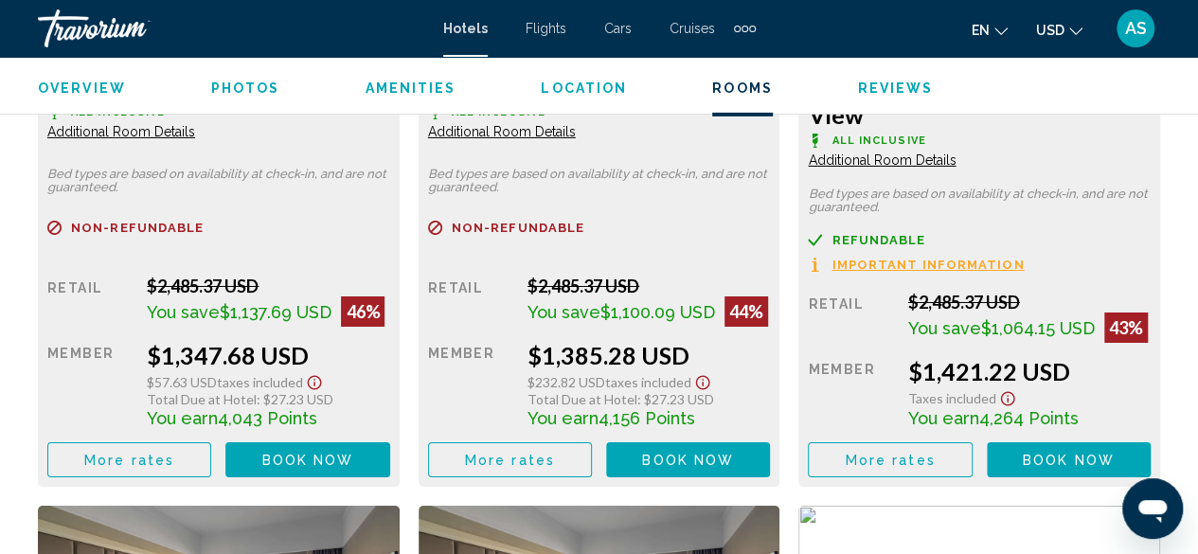
scroll to position [3190, 0]
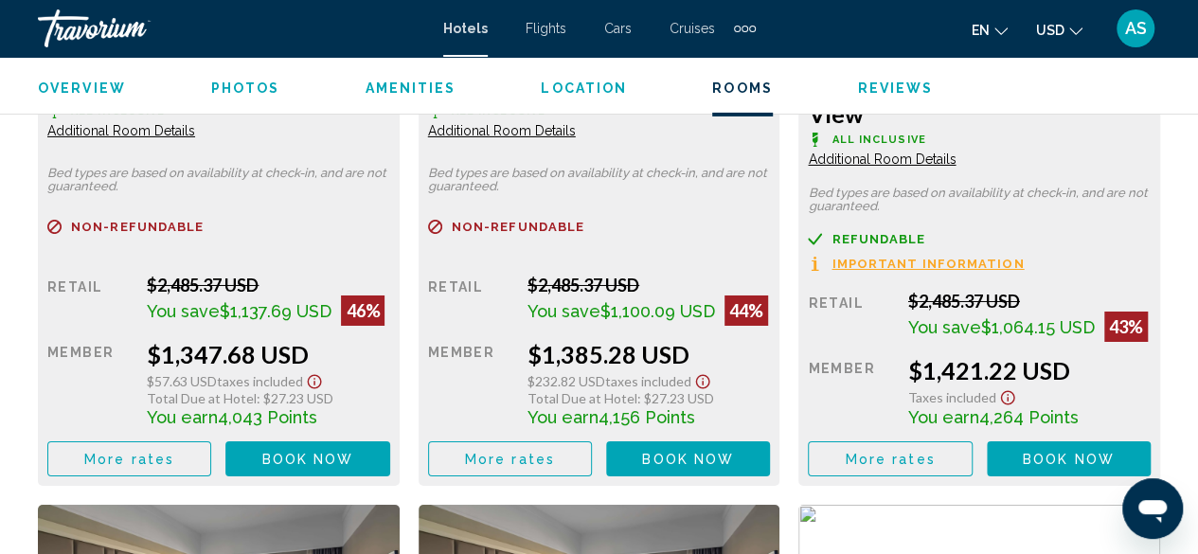
click at [1140, 19] on span "AS" at bounding box center [1136, 28] width 22 height 19
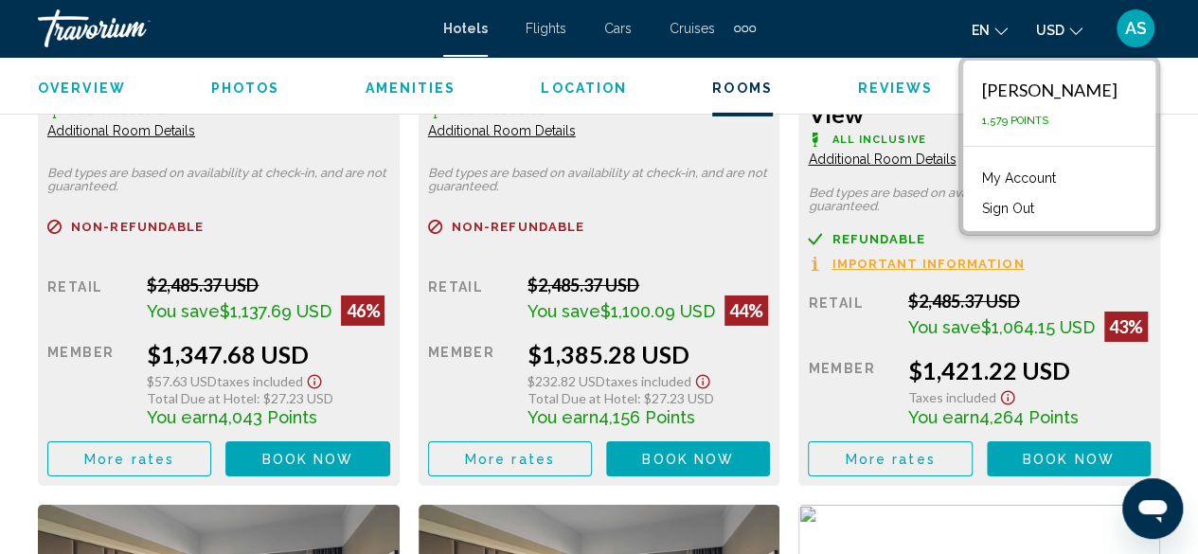
click at [268, 245] on div "Refundable Non-refundable Non-refundable Retail $2,485.37 USD You save $1,137.6…" at bounding box center [218, 348] width 343 height 257
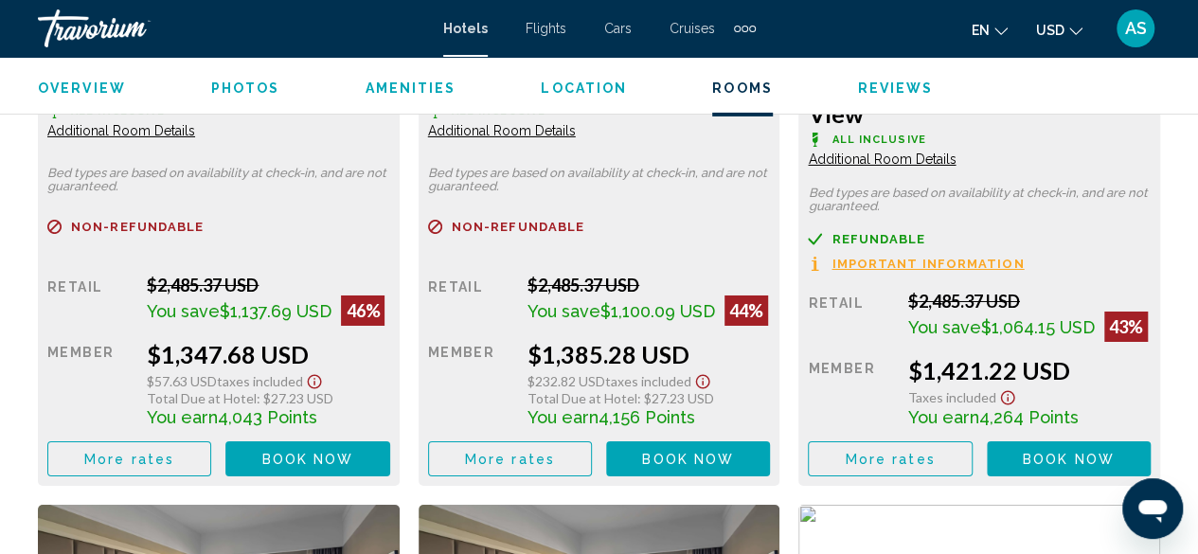
click at [739, 36] on div "Extra navigation items" at bounding box center [745, 28] width 22 height 28
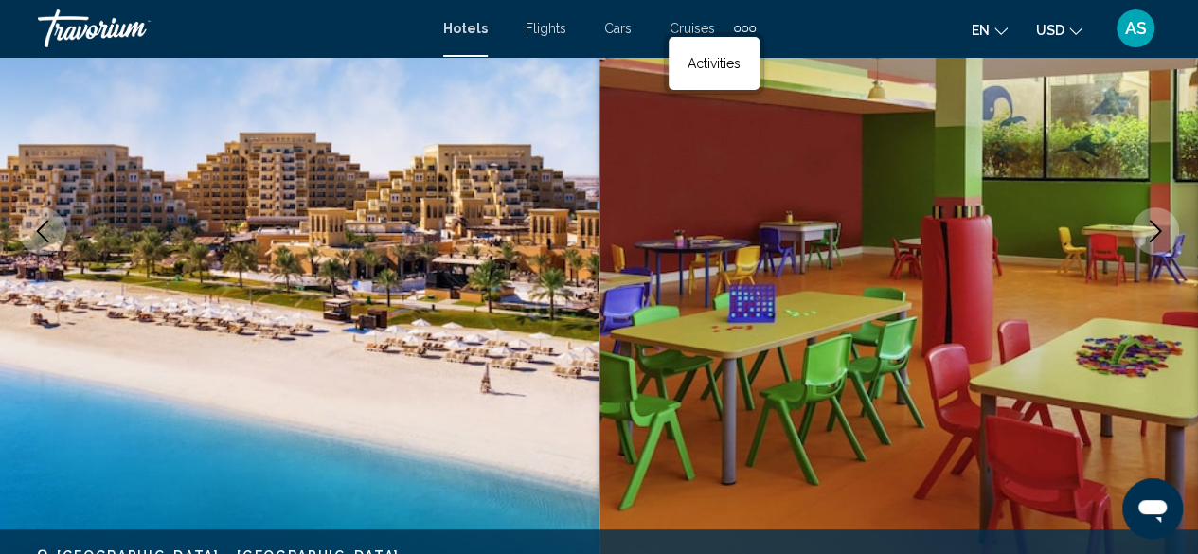
scroll to position [0, 0]
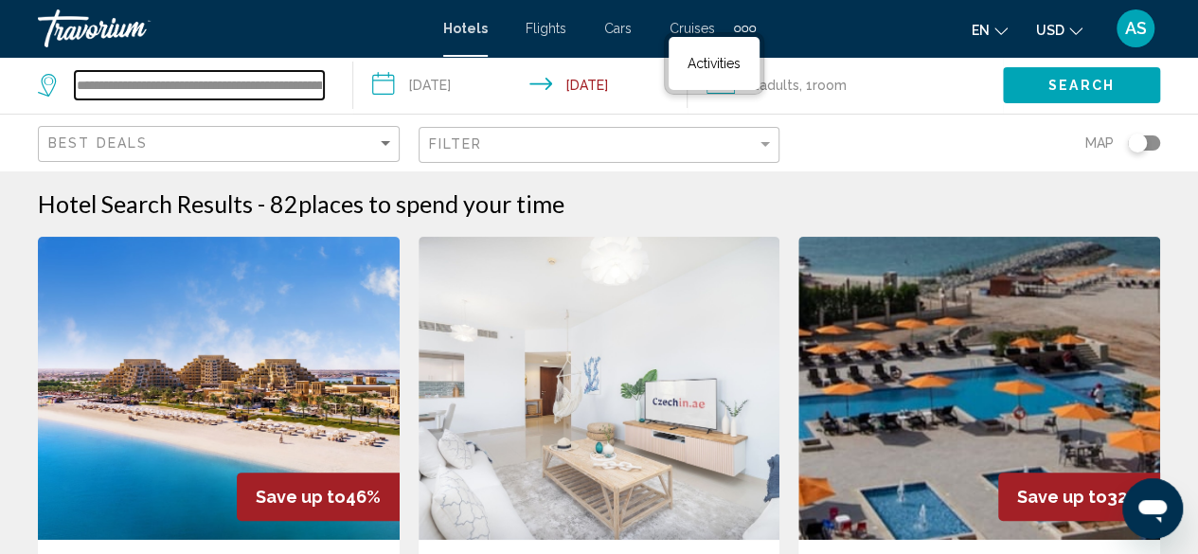
click at [287, 89] on input "**********" at bounding box center [199, 85] width 249 height 28
drag, startPoint x: 80, startPoint y: 81, endPoint x: 739, endPoint y: 85, distance: 659.4
click at [739, 85] on div "**********" at bounding box center [599, 85] width 1198 height 57
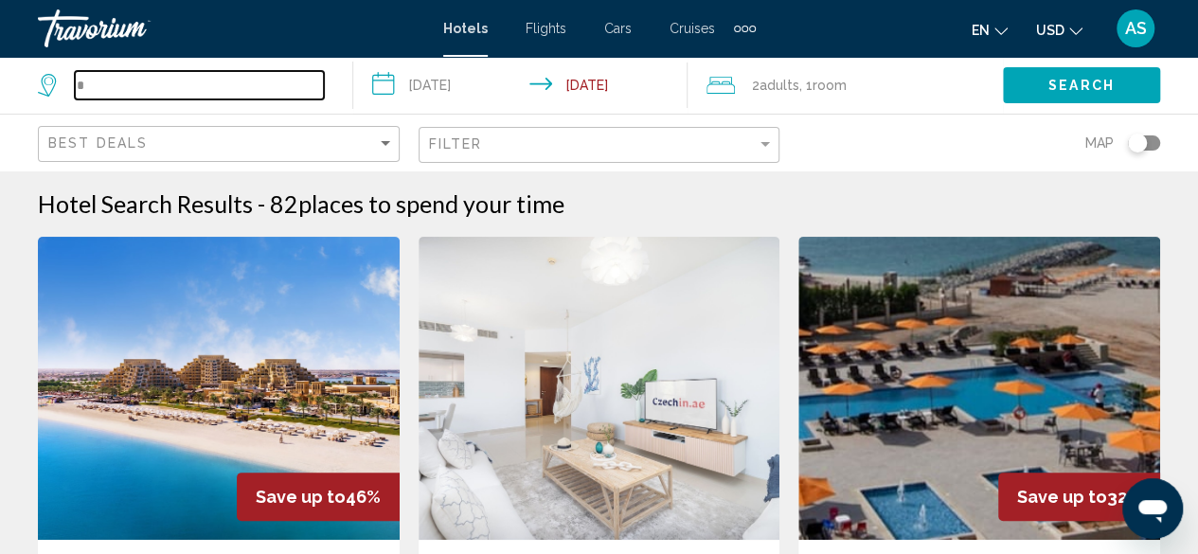
scroll to position [0, 0]
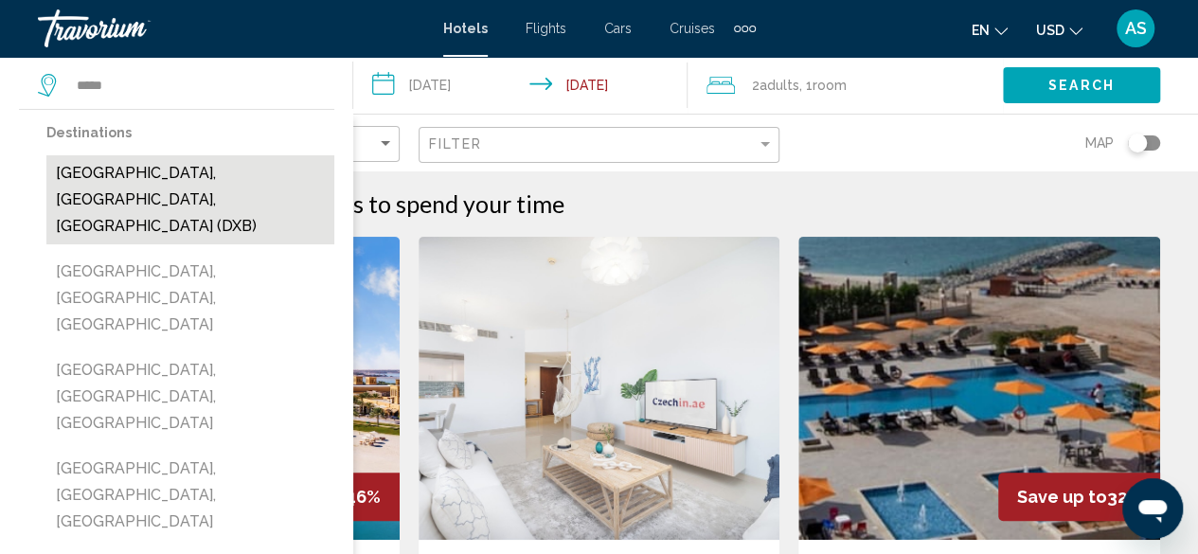
click at [283, 170] on button "[GEOGRAPHIC_DATA], [GEOGRAPHIC_DATA], [GEOGRAPHIC_DATA] (DXB)" at bounding box center [190, 199] width 288 height 89
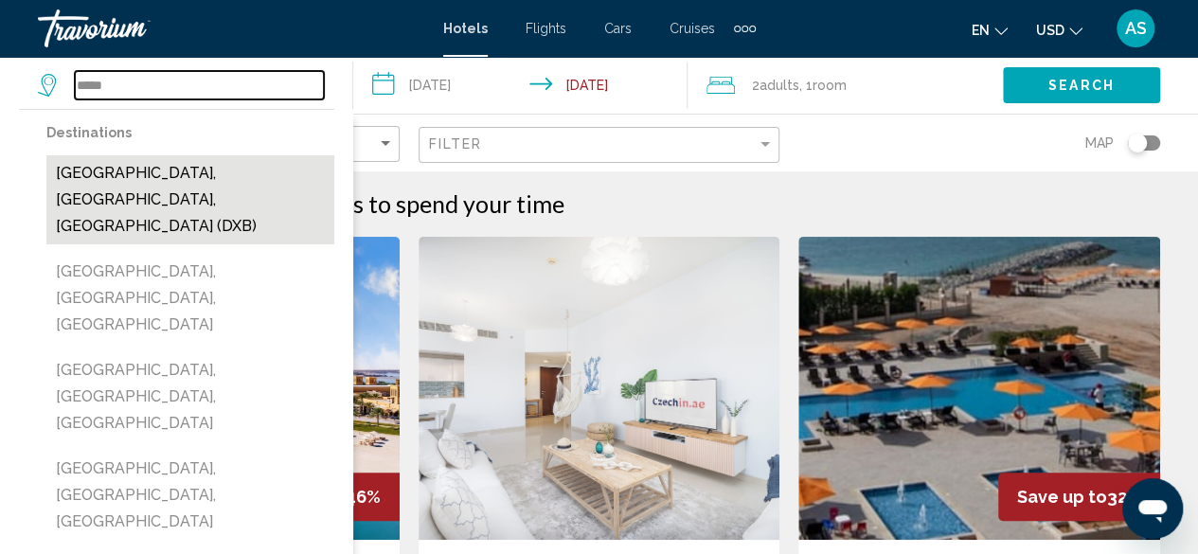
type input "**********"
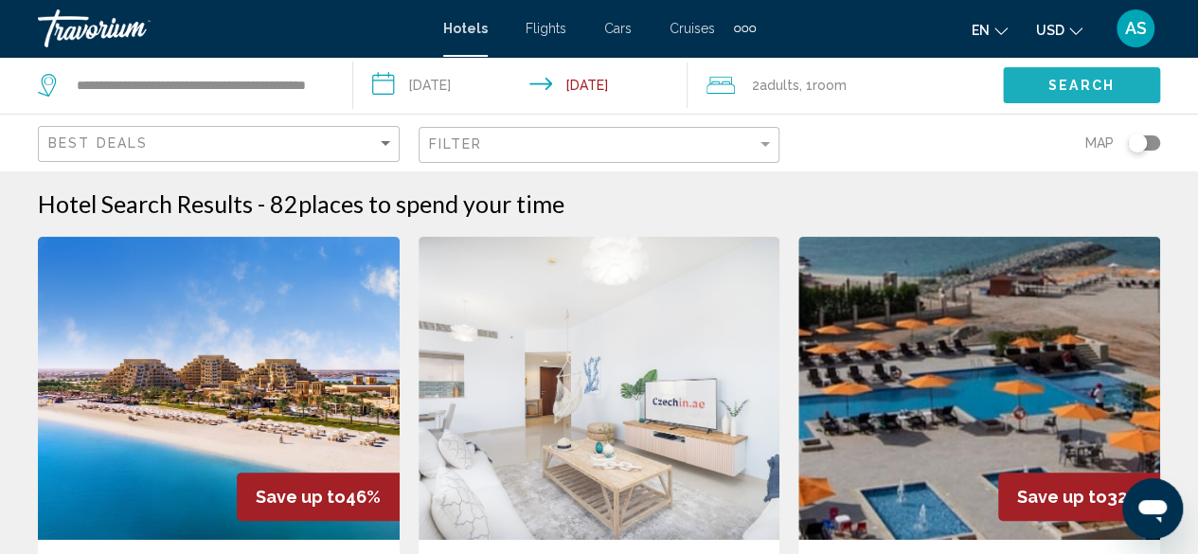
click at [1104, 79] on span "Search" at bounding box center [1082, 86] width 66 height 15
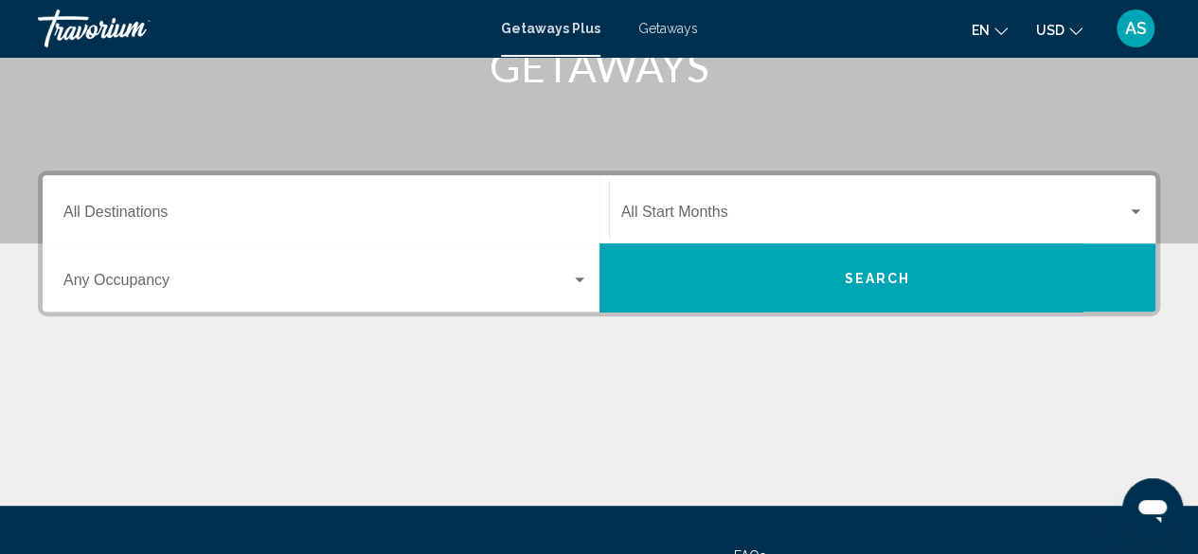
scroll to position [328, 0]
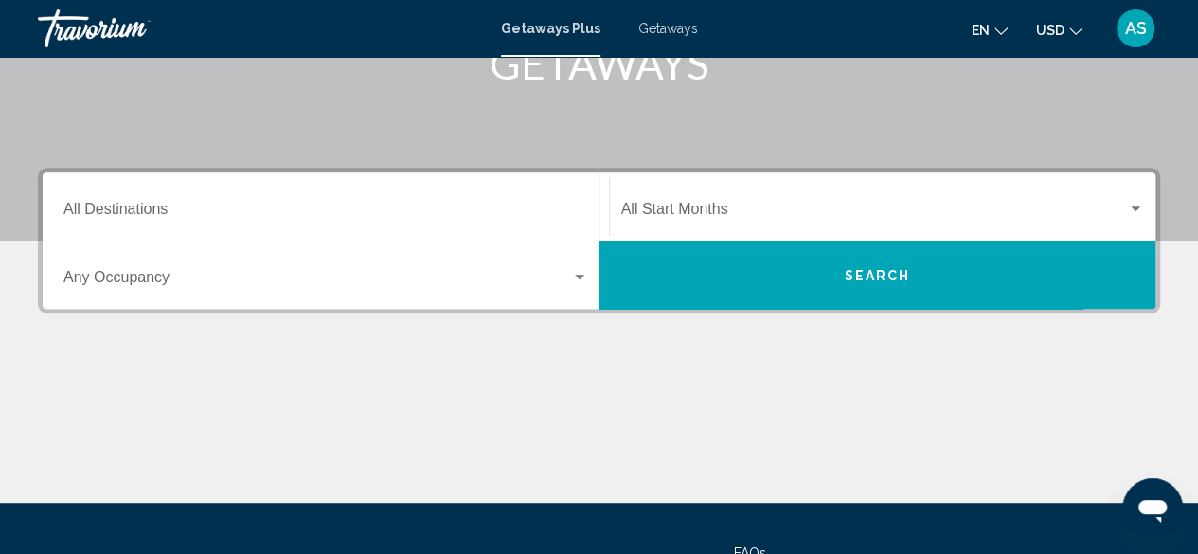
click at [178, 190] on div "Destination All Destinations" at bounding box center [325, 207] width 525 height 60
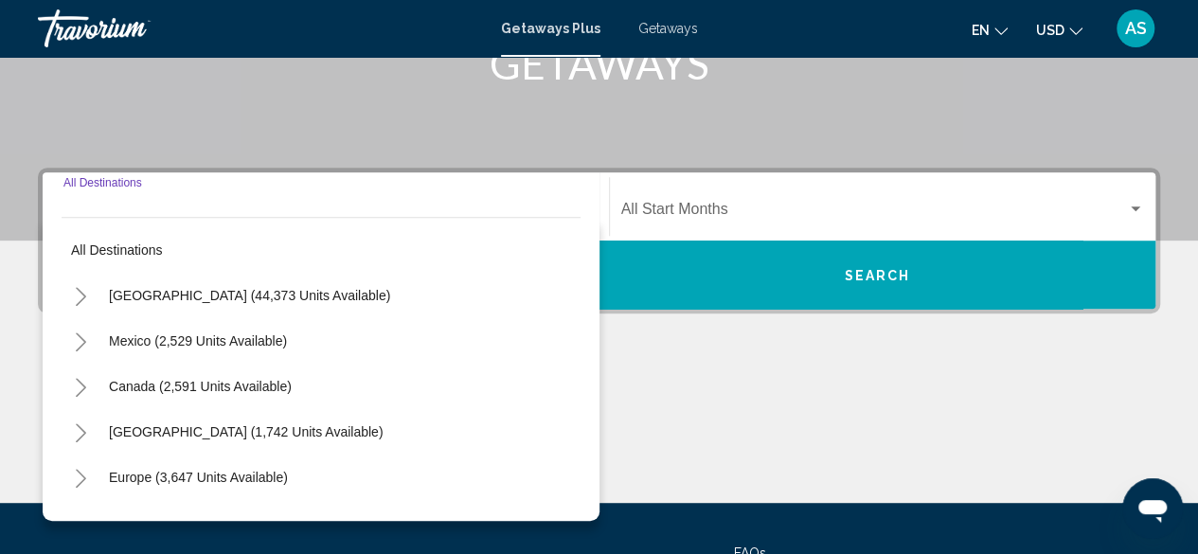
scroll to position [434, 0]
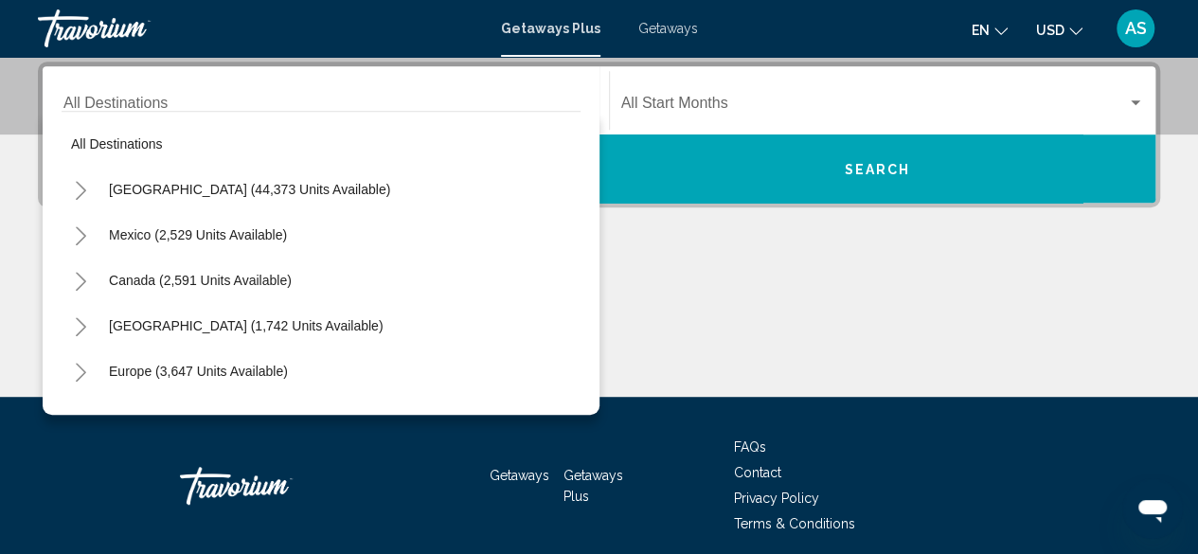
click at [391, 71] on div "Destination All Destinations" at bounding box center [325, 101] width 525 height 60
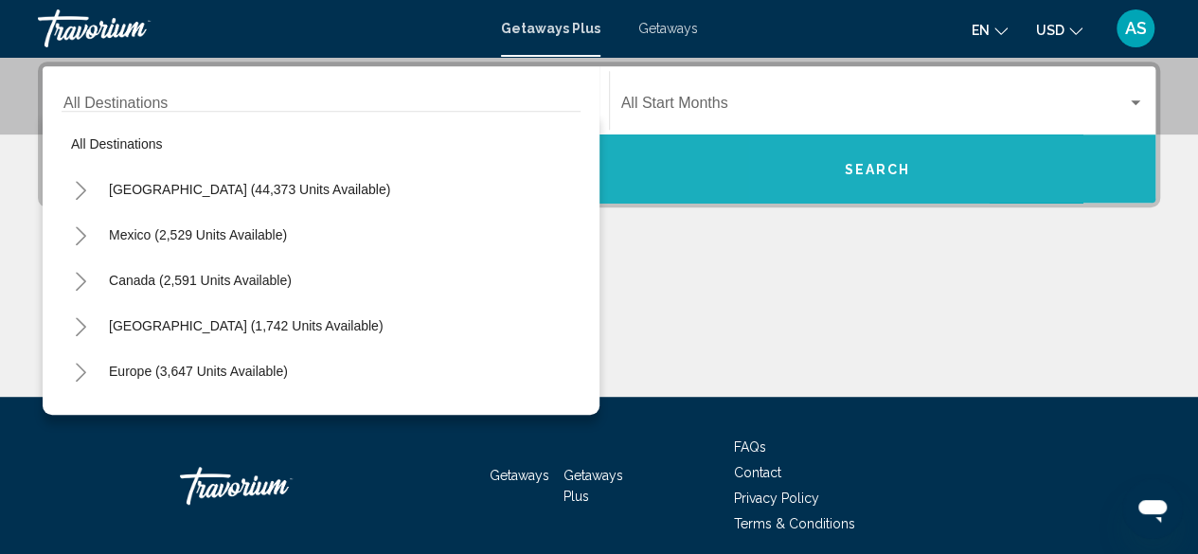
click at [834, 153] on button "Search" at bounding box center [878, 169] width 557 height 68
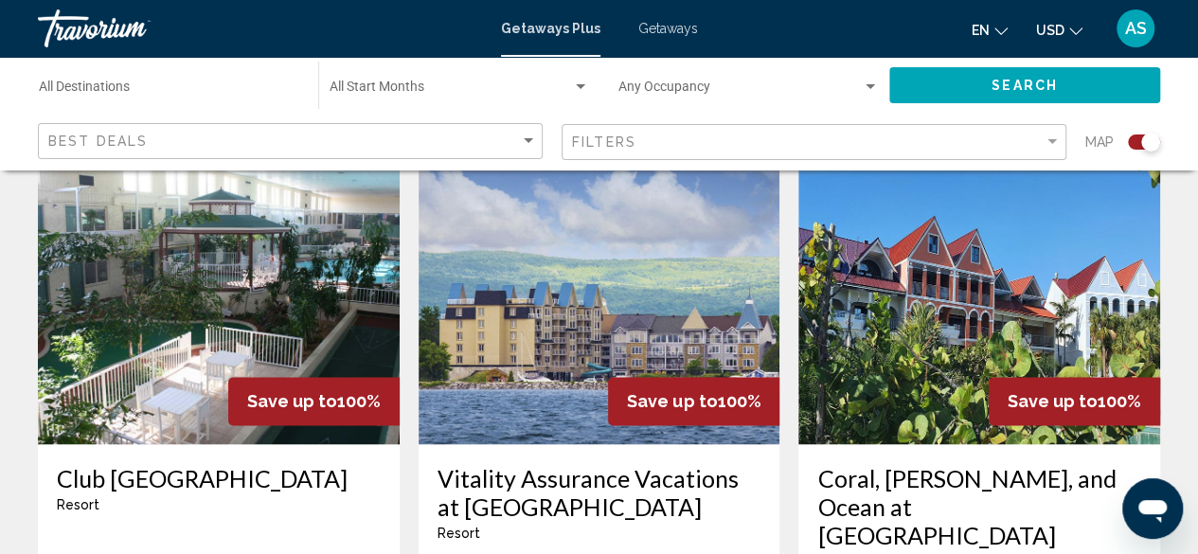
scroll to position [1359, 0]
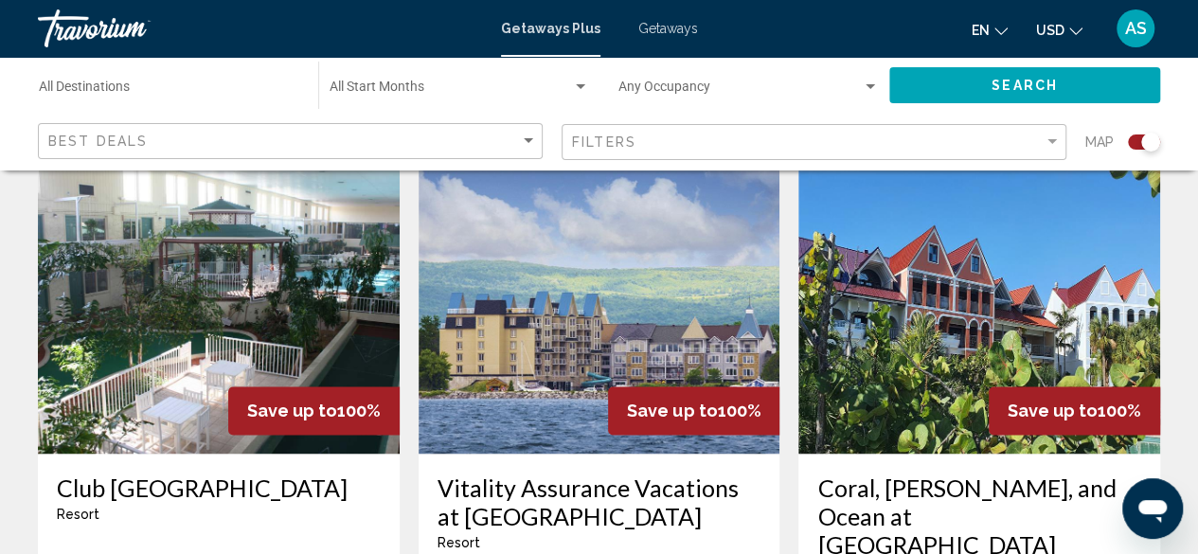
click at [610, 302] on img "Main content" at bounding box center [600, 302] width 362 height 303
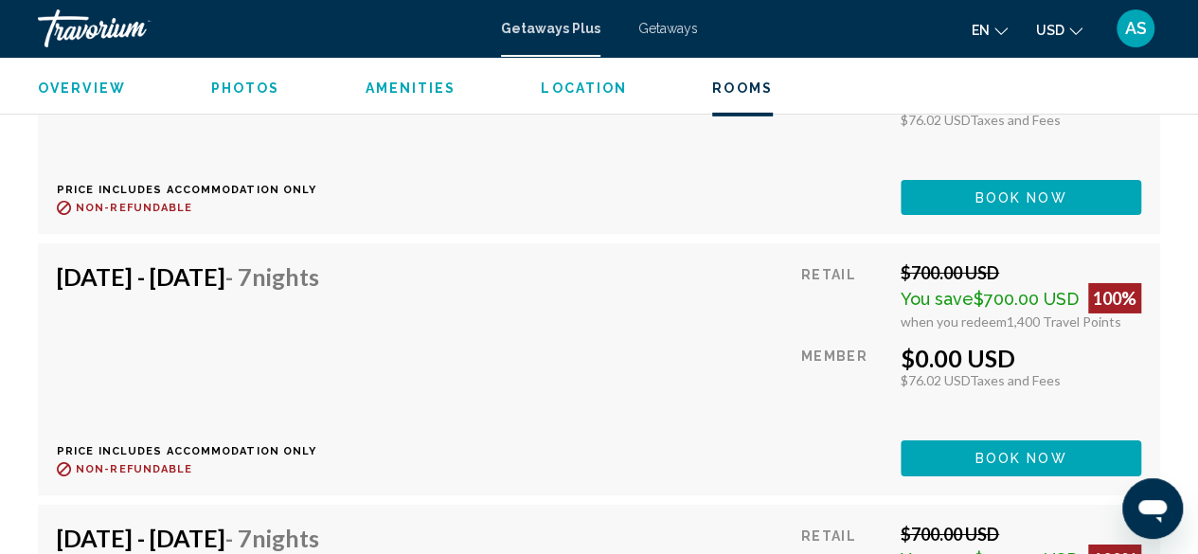
scroll to position [6670, 0]
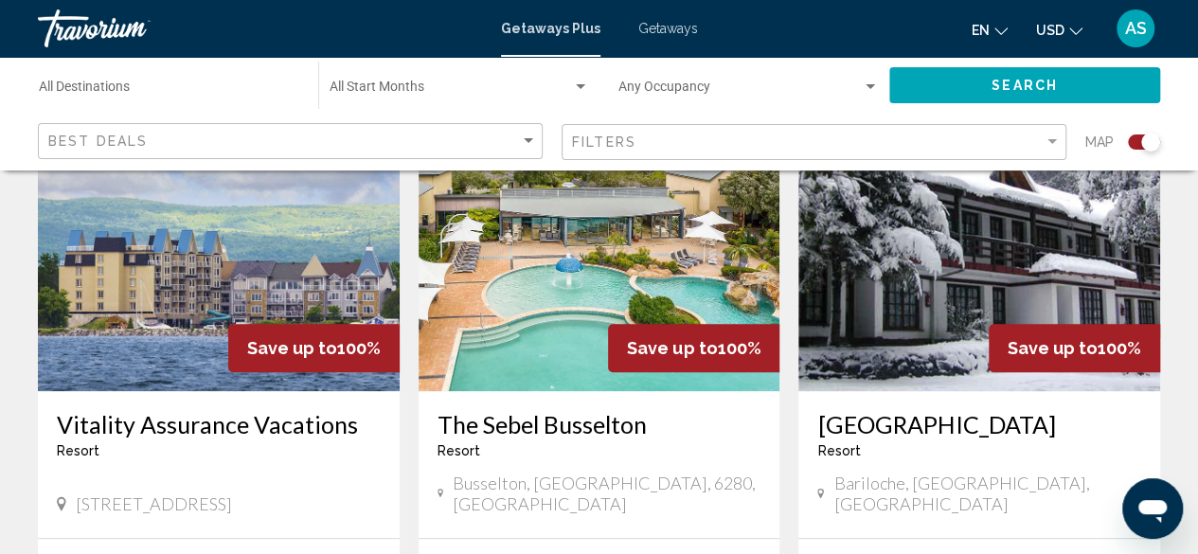
scroll to position [751, 0]
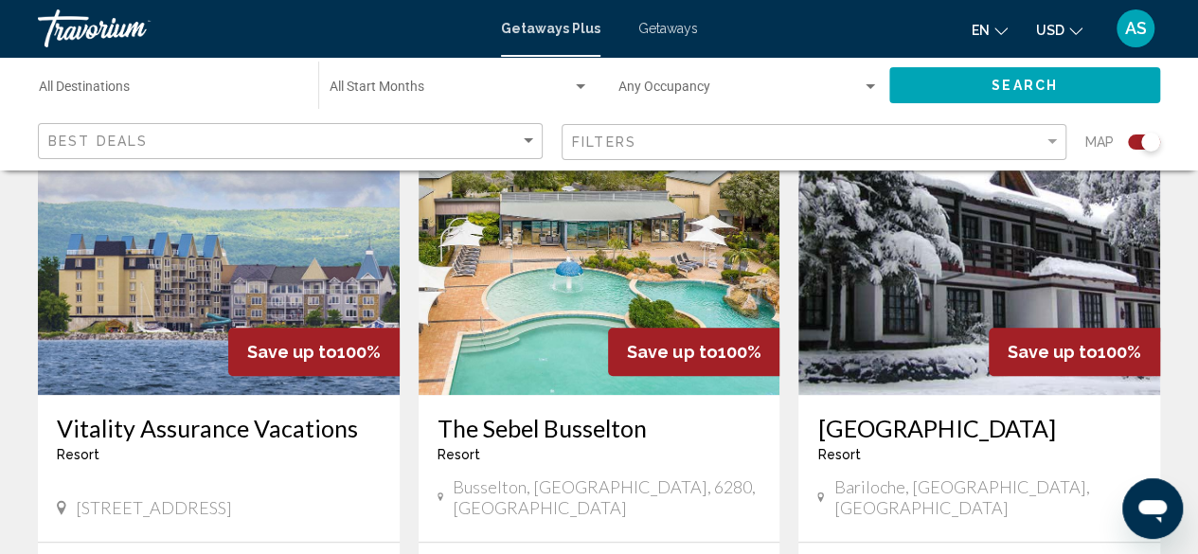
click at [237, 250] on img "Main content" at bounding box center [219, 243] width 362 height 303
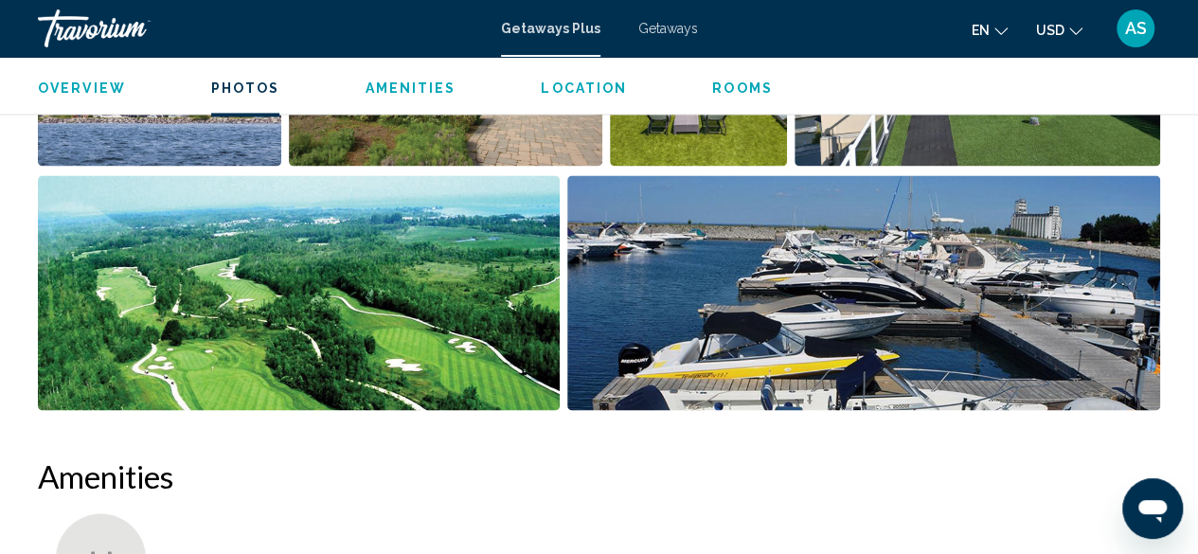
scroll to position [1434, 0]
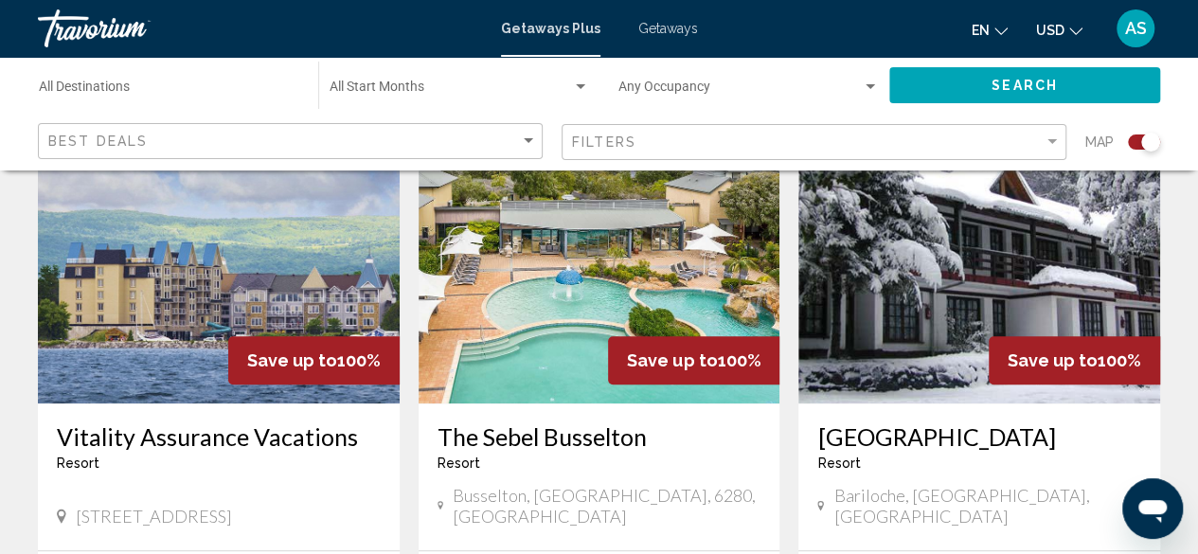
scroll to position [744, 0]
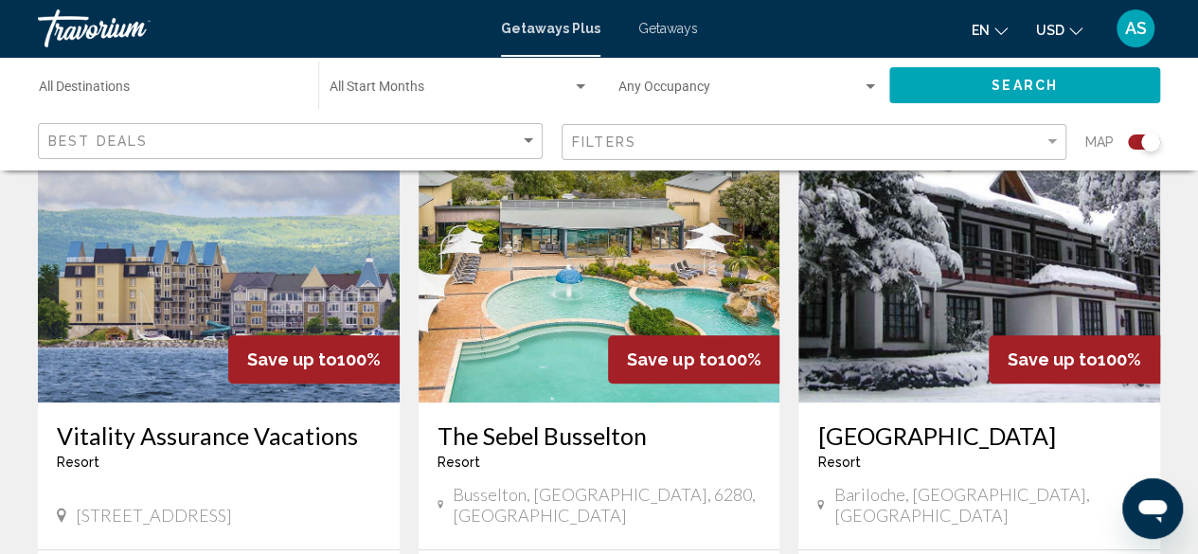
click at [548, 302] on img "Main content" at bounding box center [600, 250] width 362 height 303
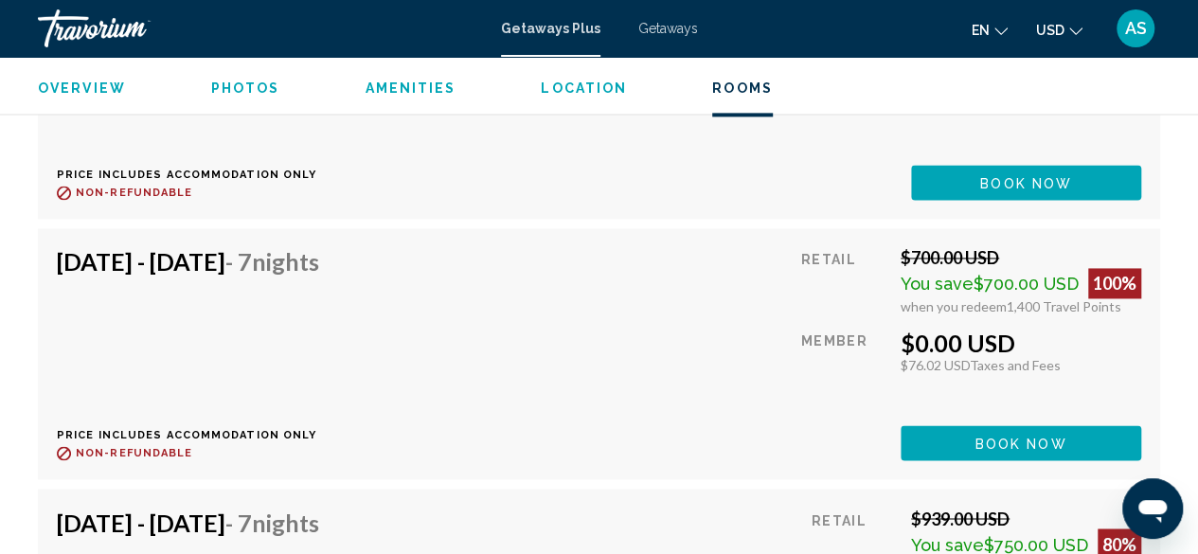
scroll to position [8481, 0]
